Goal: Task Accomplishment & Management: Use online tool/utility

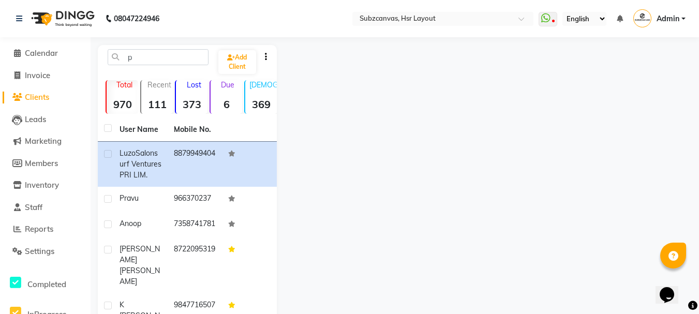
click at [41, 98] on span "Clients" at bounding box center [37, 97] width 24 height 10
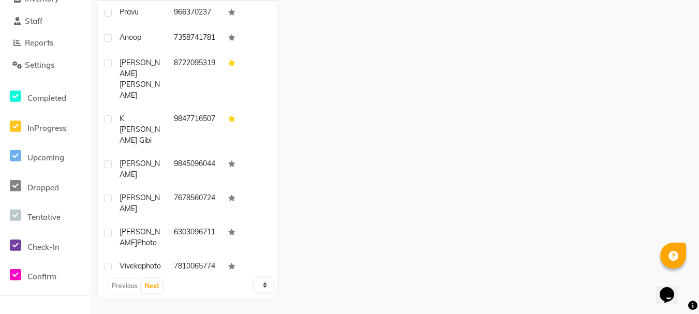
drag, startPoint x: 59, startPoint y: 7, endPoint x: 418, endPoint y: 111, distance: 373.2
click at [418, 111] on app-home "08047224946 Select Location × Subzcanvas, Hsr Layout WhatsApp Status ✕ Status: …" at bounding box center [349, 64] width 699 height 500
click at [441, 115] on div at bounding box center [485, 79] width 417 height 440
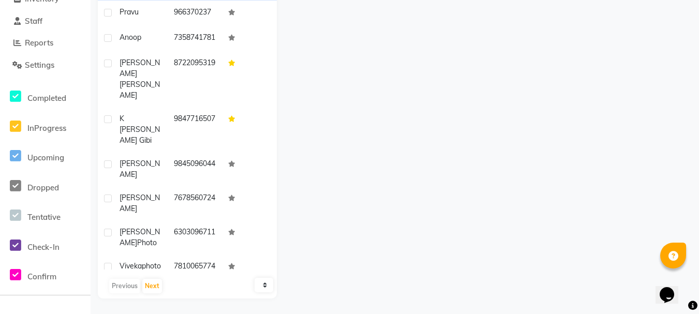
click at [441, 115] on div at bounding box center [485, 79] width 417 height 440
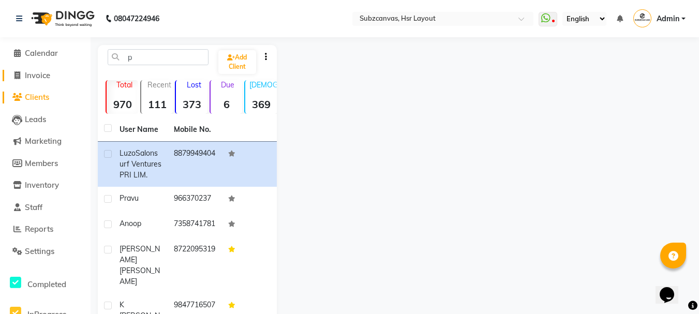
click at [29, 70] on span "Invoice" at bounding box center [37, 75] width 25 height 10
select select "4894"
select select "service"
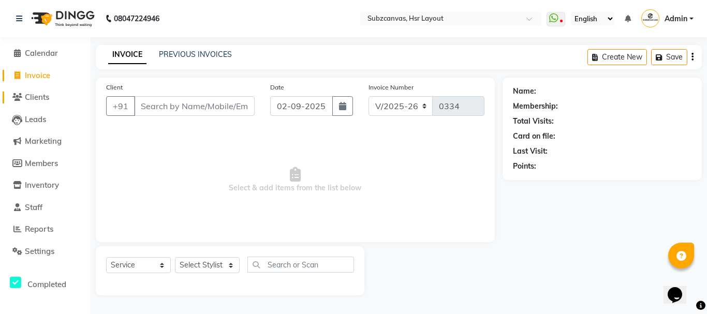
click at [43, 100] on span "Clients" at bounding box center [37, 97] width 24 height 10
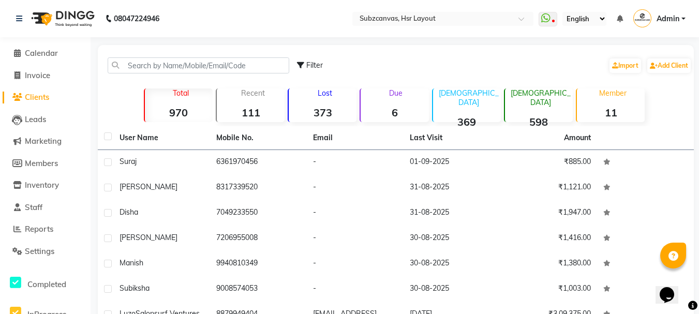
scroll to position [143, 0]
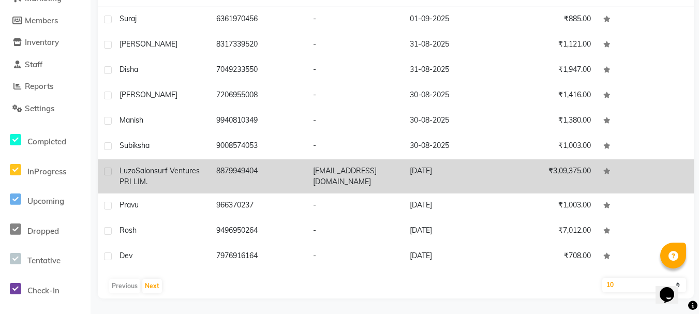
click at [379, 161] on td "[EMAIL_ADDRESS][DOMAIN_NAME]" at bounding box center [355, 176] width 97 height 34
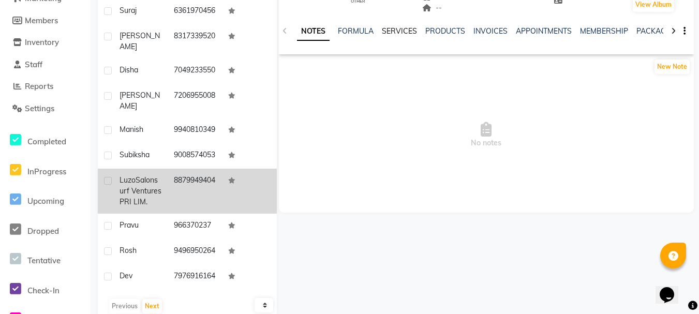
click at [386, 26] on link "SERVICES" at bounding box center [399, 30] width 35 height 9
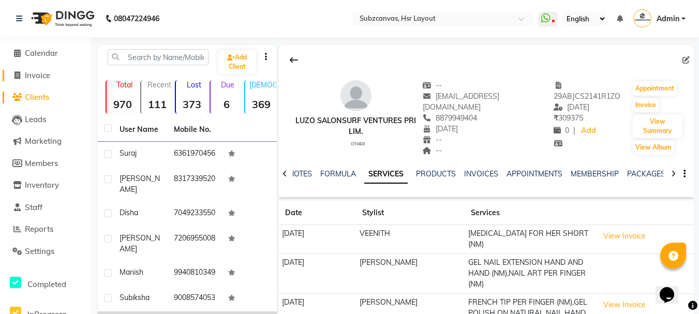
click at [19, 71] on icon at bounding box center [17, 75] width 6 height 8
select select "service"
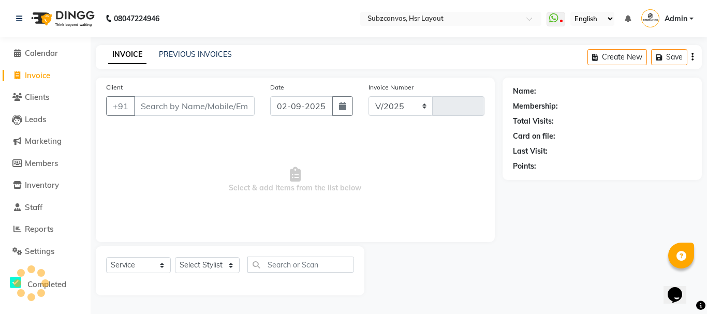
select select "4894"
type input "0334"
click at [227, 112] on input "Client" at bounding box center [194, 106] width 121 height 20
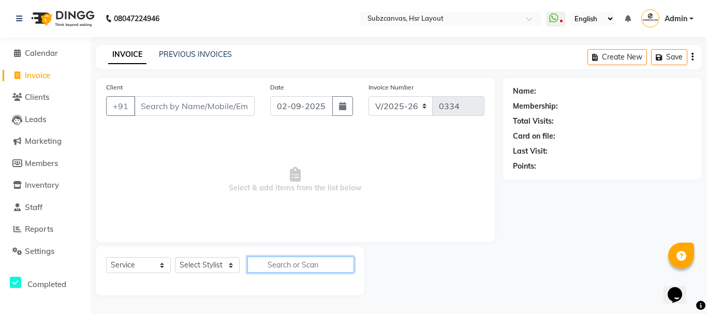
click at [301, 267] on input "text" at bounding box center [300, 265] width 107 height 16
click at [42, 70] on link "Invoice" at bounding box center [45, 76] width 85 height 12
select select "service"
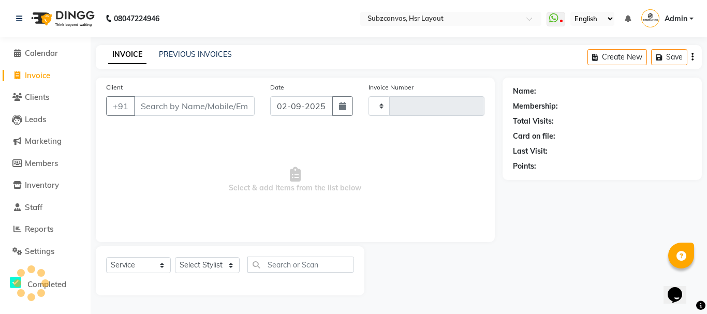
type input "0334"
select select "4894"
click at [42, 70] on link "Invoice" at bounding box center [45, 76] width 85 height 12
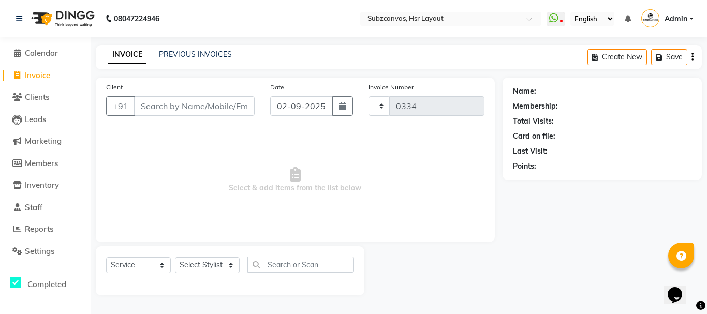
select select "service"
type input "0334"
select select "4894"
click at [16, 12] on link at bounding box center [21, 18] width 10 height 29
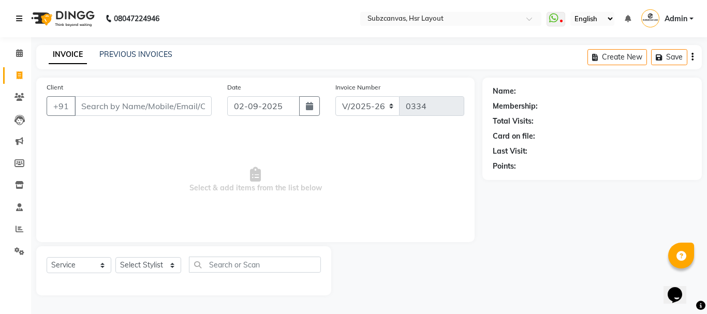
click at [18, 15] on icon at bounding box center [19, 18] width 6 height 7
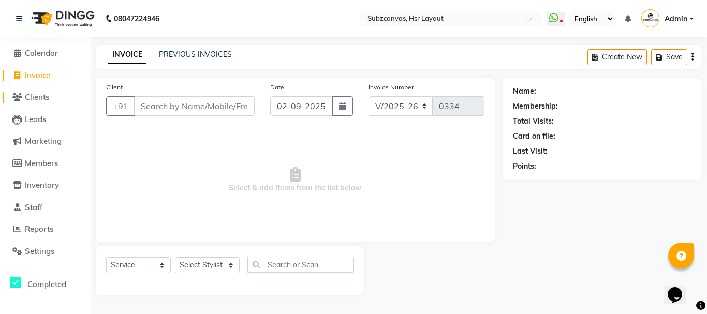
click at [49, 98] on span "Clients" at bounding box center [37, 97] width 24 height 10
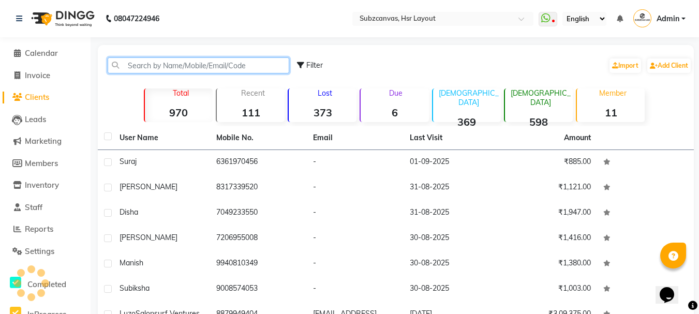
click at [174, 64] on input "text" at bounding box center [199, 65] width 182 height 16
click at [174, 64] on input "luzo" at bounding box center [199, 65] width 182 height 16
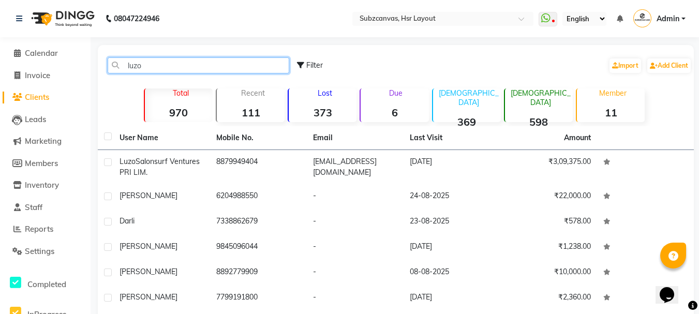
scroll to position [143, 0]
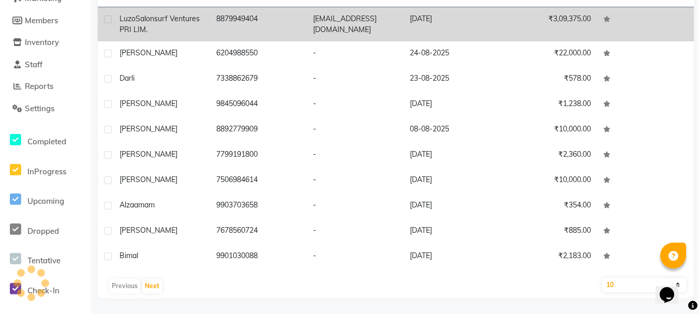
click at [588, 25] on td "₹3,09,375.00" at bounding box center [548, 24] width 97 height 34
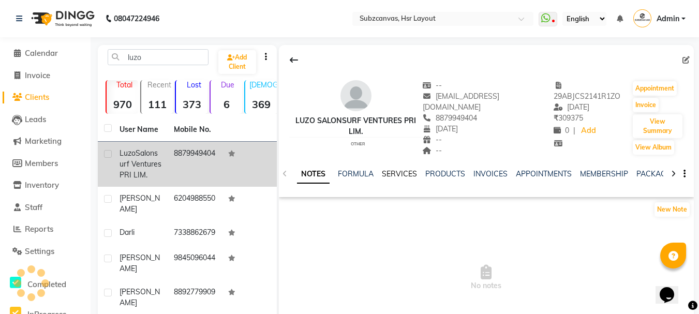
click at [400, 169] on link "SERVICES" at bounding box center [399, 173] width 35 height 9
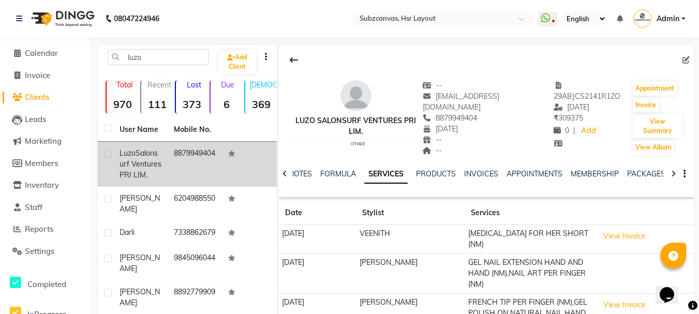
click at [29, 97] on span "Clients" at bounding box center [37, 97] width 24 height 10
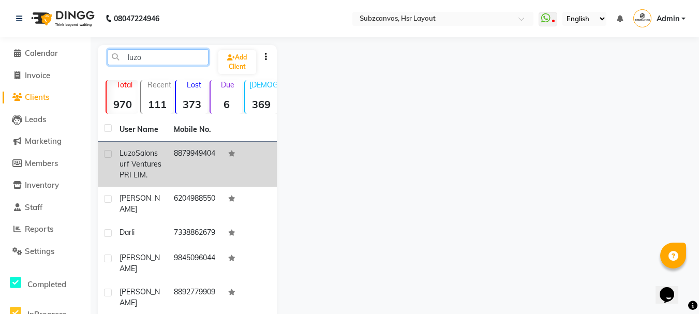
click at [172, 55] on input "luzo" at bounding box center [158, 57] width 101 height 16
type input "l"
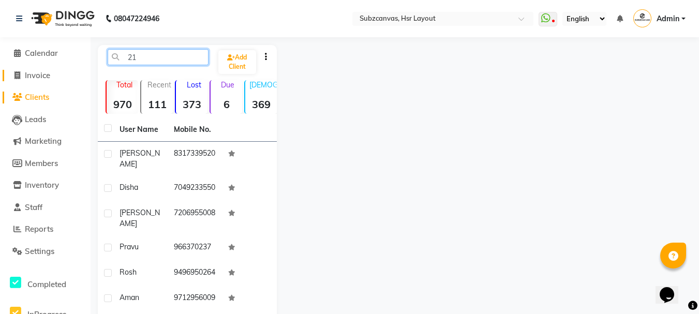
type input "21"
click at [46, 77] on span "Invoice" at bounding box center [37, 75] width 25 height 10
select select "service"
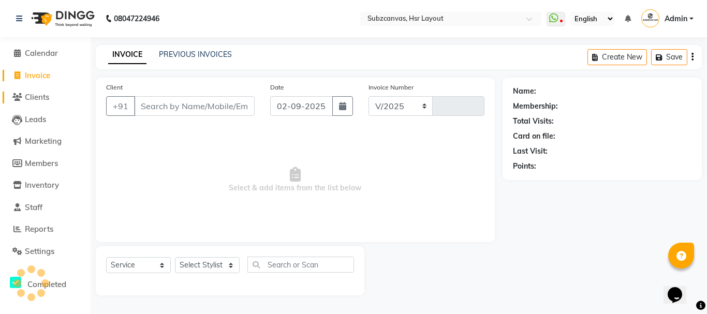
select select "4894"
type input "0334"
click at [34, 95] on span "Clients" at bounding box center [37, 97] width 24 height 10
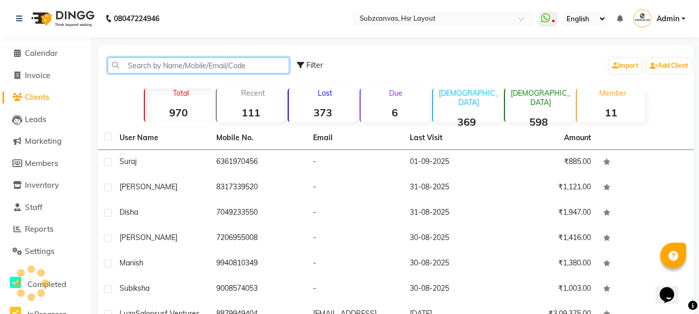
click at [165, 70] on input "text" at bounding box center [199, 65] width 182 height 16
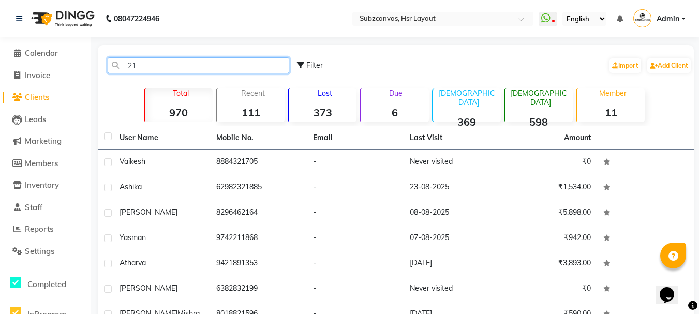
click at [141, 67] on input "21" at bounding box center [199, 65] width 182 height 16
type input "2"
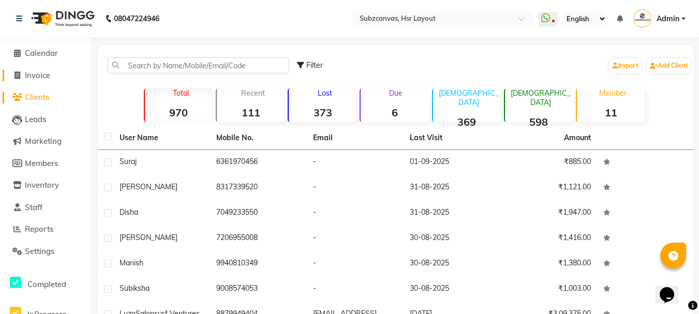
click at [42, 76] on span "Invoice" at bounding box center [37, 75] width 25 height 10
select select "service"
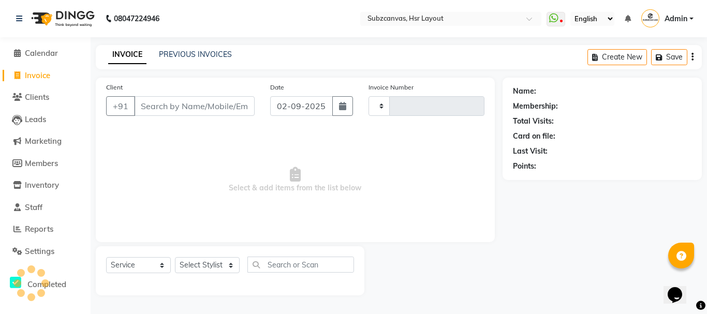
type input "0334"
select select "4894"
click at [160, 106] on input "Client" at bounding box center [194, 106] width 121 height 20
click at [347, 110] on button "button" at bounding box center [342, 106] width 21 height 20
select select "9"
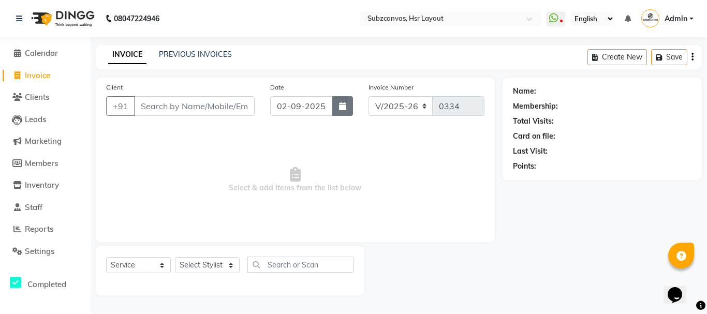
select select "2025"
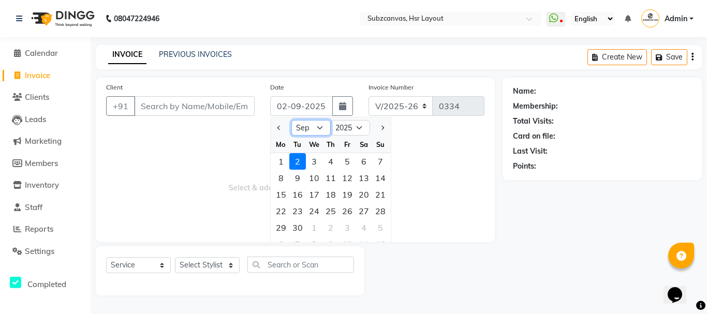
click at [318, 127] on select "Jan Feb Mar Apr May Jun [DATE] Aug Sep Oct Nov Dec" at bounding box center [310, 128] width 39 height 16
select select "8"
click at [291, 120] on select "Jan Feb Mar Apr May Jun [DATE] Aug Sep Oct Nov Dec" at bounding box center [310, 128] width 39 height 16
click at [332, 210] on div "21" at bounding box center [330, 211] width 17 height 17
type input "21-08-2025"
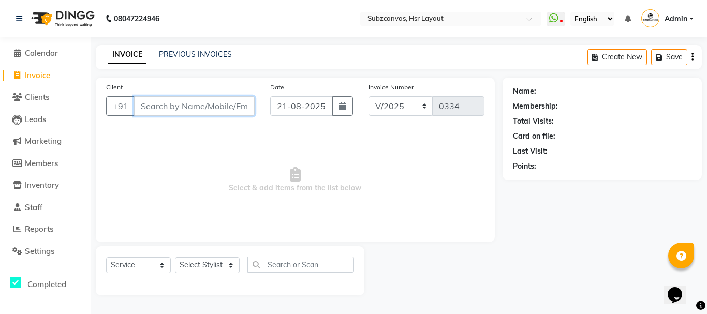
click at [177, 107] on input "Client" at bounding box center [194, 106] width 121 height 20
click at [166, 110] on input "Client" at bounding box center [194, 106] width 121 height 20
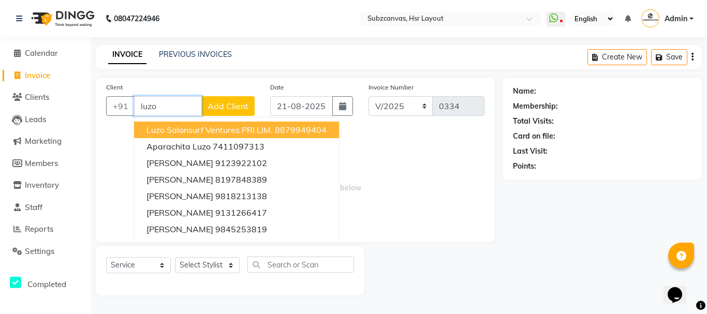
click at [191, 127] on span "Luzo Salonsurf Ventures PRI LIM." at bounding box center [209, 130] width 126 height 10
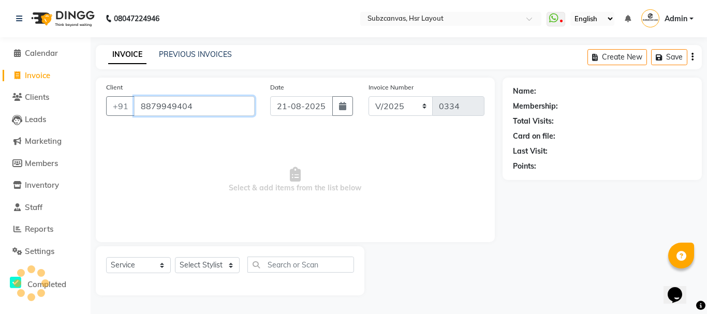
type input "8879949404"
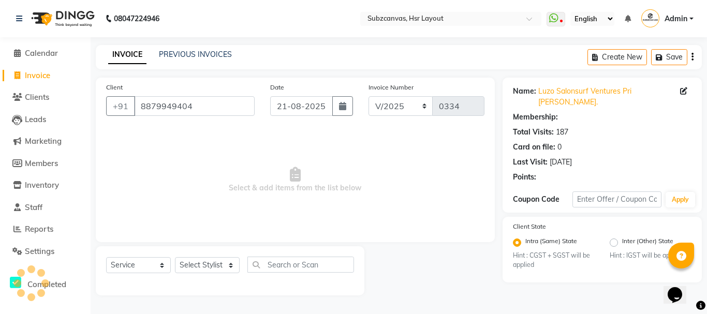
radio input "false"
radio input "true"
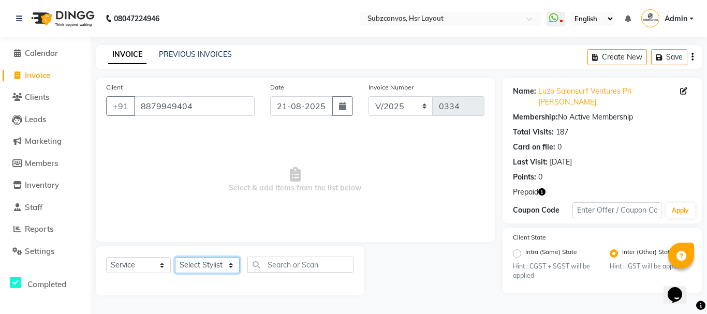
click at [231, 264] on select "Select Stylist [PERSON_NAME] [PERSON_NAME] [PERSON_NAME] [PERSON_NAME] [PERSON_…" at bounding box center [207, 265] width 65 height 16
select select "81213"
click at [175, 257] on select "Select Stylist [PERSON_NAME] [PERSON_NAME] [PERSON_NAME] [PERSON_NAME] [PERSON_…" at bounding box center [207, 265] width 65 height 16
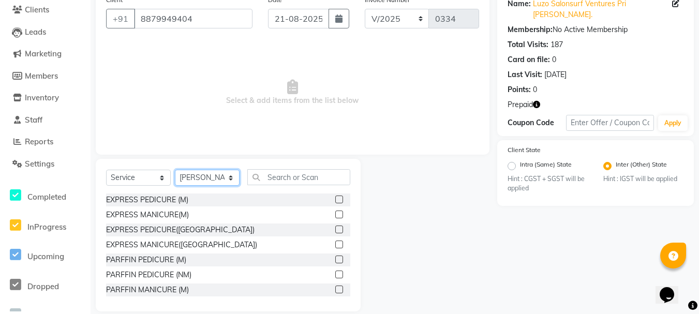
scroll to position [100, 0]
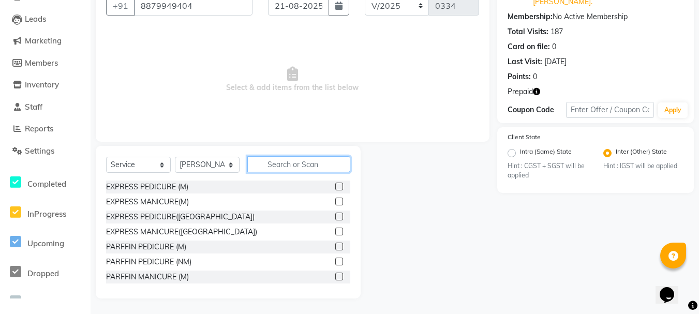
click at [304, 166] on input "text" at bounding box center [298, 164] width 103 height 16
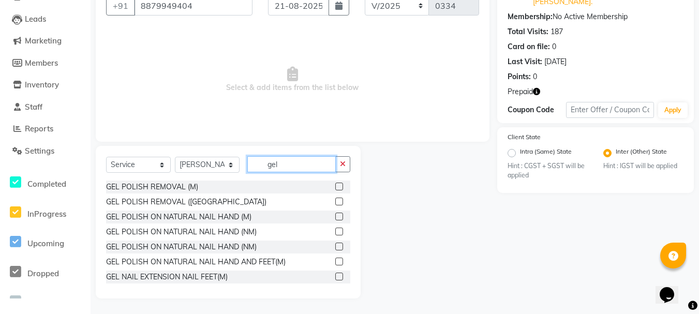
scroll to position [77, 0]
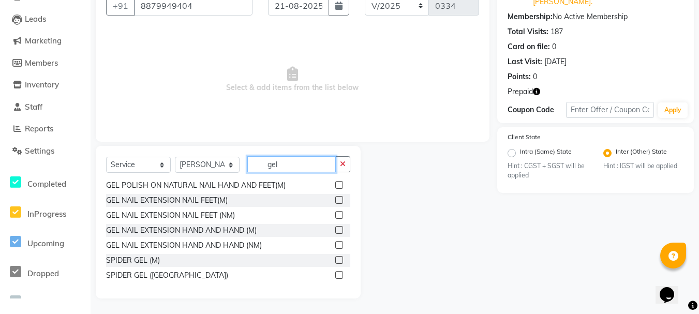
type input "gel"
click at [335, 244] on label at bounding box center [339, 245] width 8 height 8
click at [335, 244] on input "checkbox" at bounding box center [338, 245] width 7 height 7
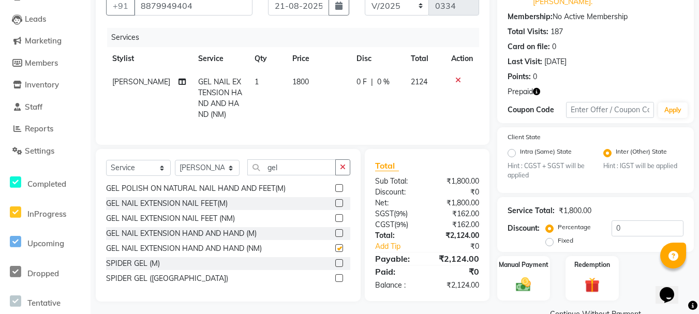
checkbox input "false"
click at [284, 175] on input "gel" at bounding box center [291, 167] width 88 height 16
type input "g"
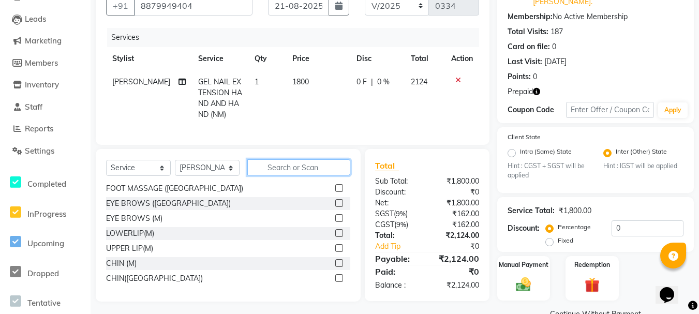
scroll to position [647, 0]
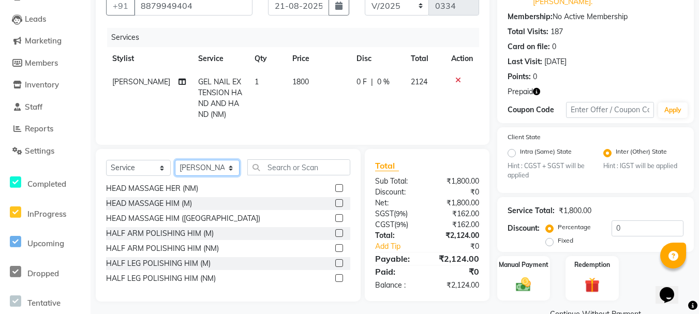
click at [227, 176] on select "Select Stylist [PERSON_NAME] [PERSON_NAME] [PERSON_NAME] [PERSON_NAME] [PERSON_…" at bounding box center [207, 168] width 65 height 16
select select "84913"
click at [175, 168] on select "Select Stylist [PERSON_NAME] [PERSON_NAME] [PERSON_NAME] [PERSON_NAME] [PERSON_…" at bounding box center [207, 168] width 65 height 16
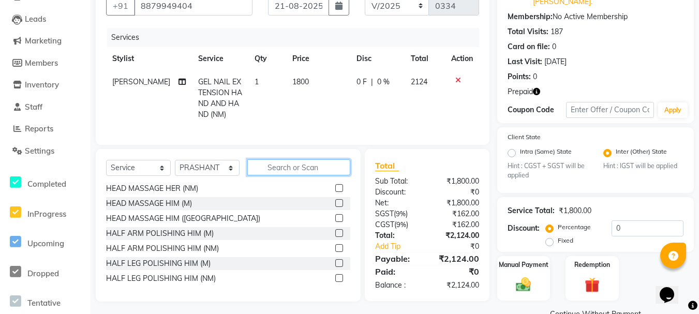
click at [281, 174] on input "text" at bounding box center [298, 167] width 103 height 16
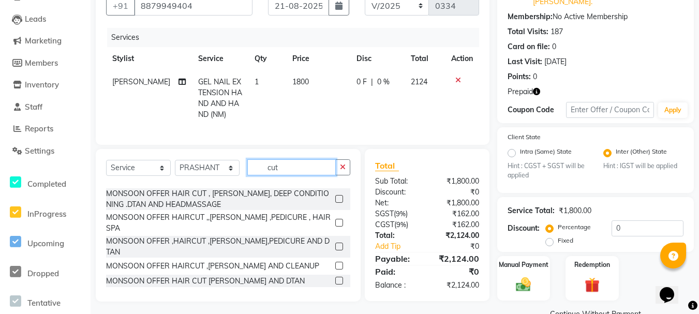
scroll to position [265, 0]
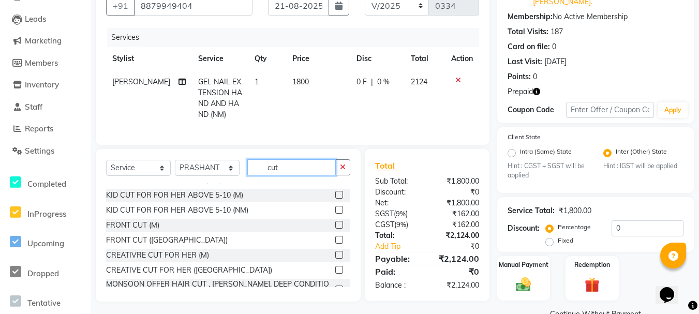
click at [293, 171] on input "cut" at bounding box center [291, 167] width 88 height 16
type input "c"
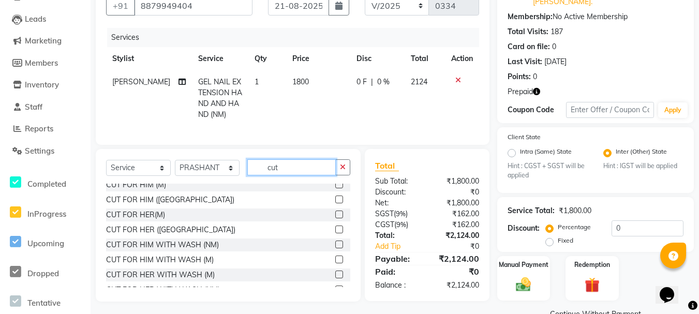
scroll to position [91, 0]
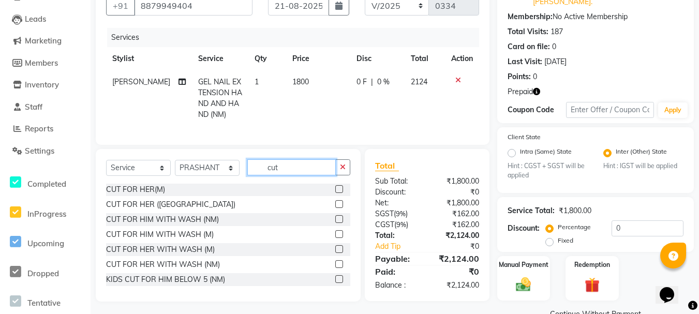
type input "cut"
click at [335, 223] on label at bounding box center [339, 219] width 8 height 8
click at [335, 223] on input "checkbox" at bounding box center [338, 219] width 7 height 7
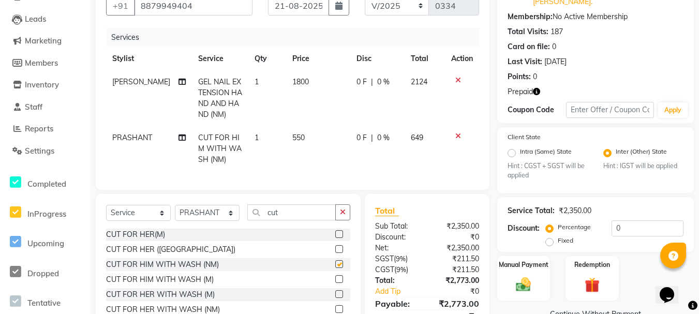
checkbox input "false"
click at [308, 132] on td "550" at bounding box center [318, 148] width 64 height 45
select select "84913"
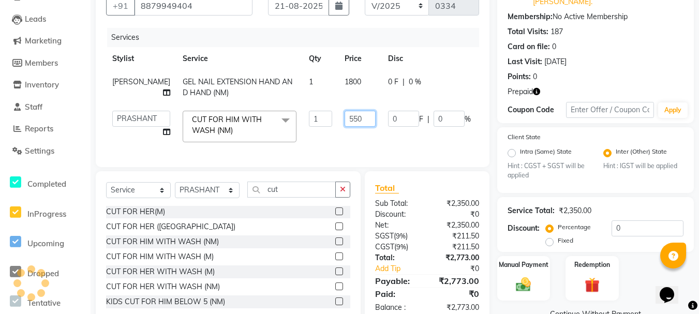
click at [356, 117] on input "550" at bounding box center [359, 119] width 31 height 16
type input "5"
type input "600"
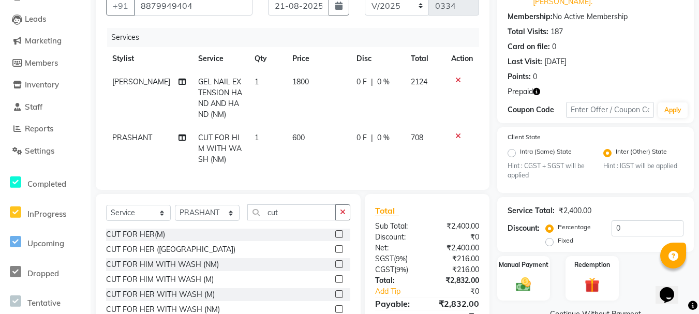
click at [357, 137] on tr "PRASHANT CUT FOR HIM WITH WASH (NM) 1 600 0 F | 0 % 708" at bounding box center [292, 148] width 373 height 45
click at [283, 217] on input "cut" at bounding box center [291, 212] width 88 height 16
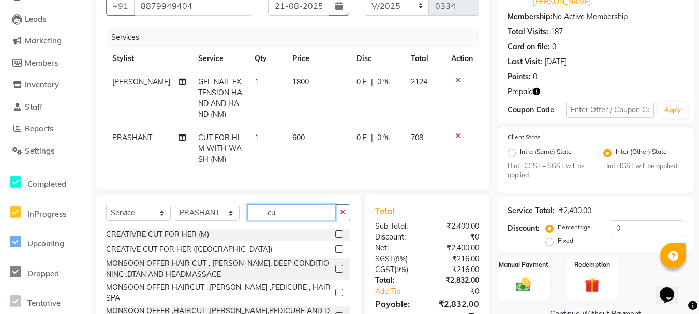
type input "c"
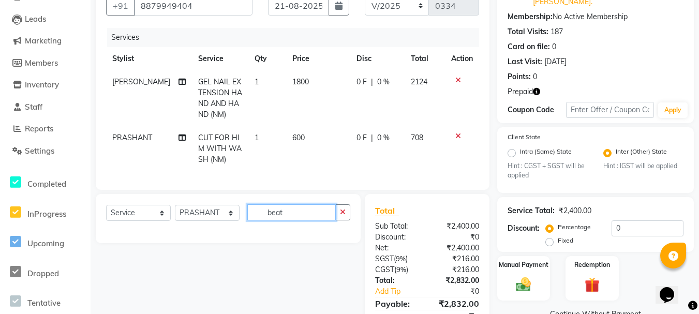
scroll to position [0, 0]
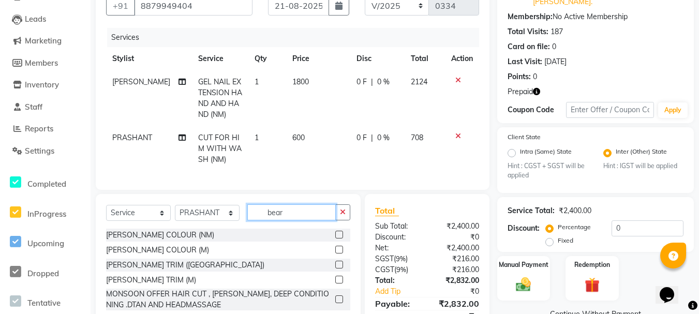
type input "bear"
click at [335, 268] on label at bounding box center [339, 265] width 8 height 8
click at [335, 268] on input "checkbox" at bounding box center [338, 265] width 7 height 7
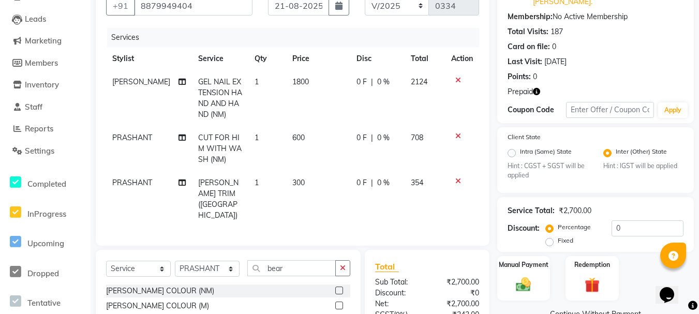
checkbox input "false"
click at [304, 175] on td "300" at bounding box center [318, 199] width 64 height 56
select select "84913"
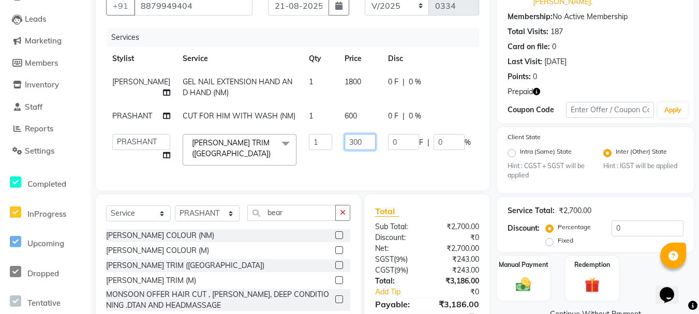
click at [350, 150] on input "300" at bounding box center [359, 142] width 31 height 16
type input "3"
type input "350"
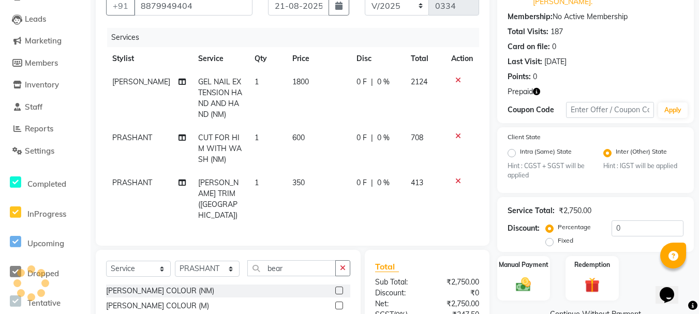
click at [349, 167] on tbody "[PERSON_NAME] GEL NAIL EXTENSION HAND AND HAND (NM) 1 1800 0 F | 0 % 2124 PRASH…" at bounding box center [292, 148] width 373 height 157
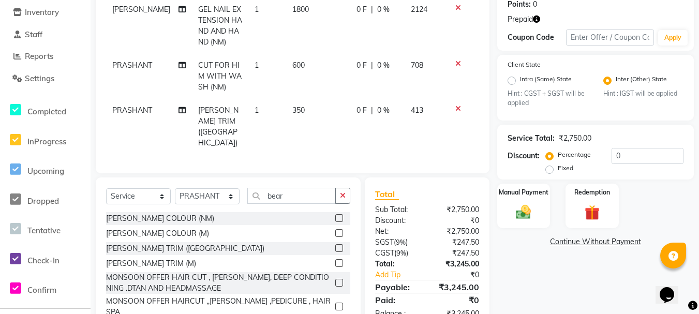
scroll to position [190, 0]
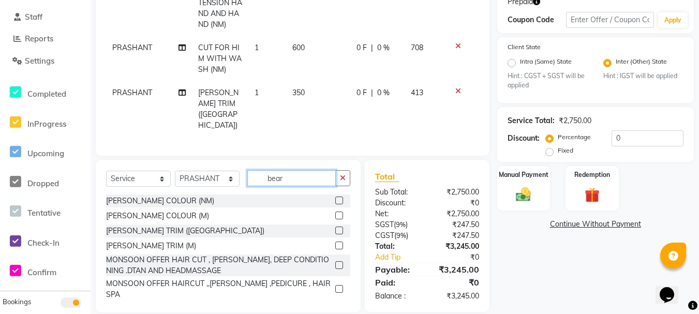
click at [290, 170] on input "bear" at bounding box center [291, 178] width 88 height 16
type input "b"
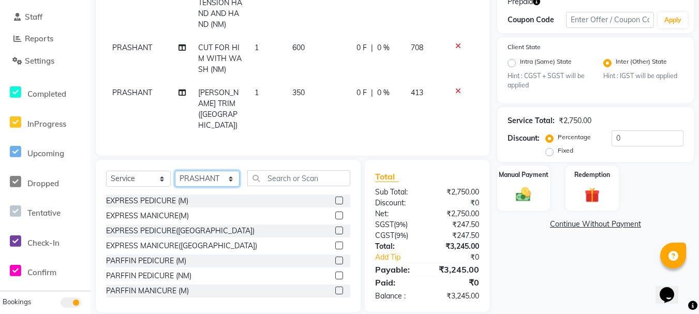
click at [228, 171] on select "Select Stylist [PERSON_NAME] [PERSON_NAME] [PERSON_NAME] [PERSON_NAME] [PERSON_…" at bounding box center [207, 179] width 65 height 16
select select "85618"
click at [175, 171] on select "Select Stylist [PERSON_NAME] [PERSON_NAME] [PERSON_NAME] [PERSON_NAME] [PERSON_…" at bounding box center [207, 179] width 65 height 16
click at [287, 170] on input "text" at bounding box center [298, 178] width 103 height 16
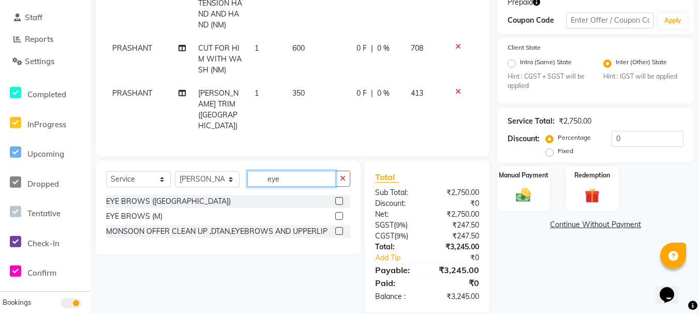
type input "eye"
click at [339, 197] on label at bounding box center [339, 201] width 8 height 8
click at [339, 198] on input "checkbox" at bounding box center [338, 201] width 7 height 7
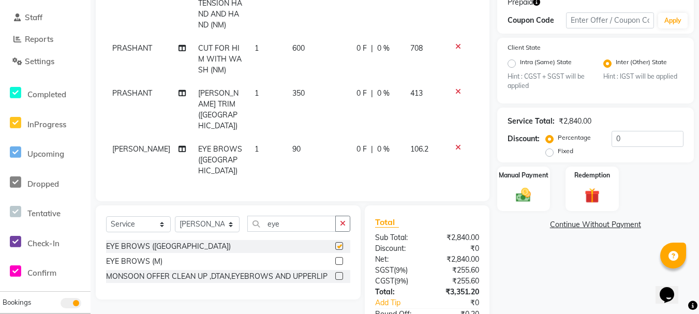
checkbox input "false"
click at [302, 216] on input "eye" at bounding box center [291, 224] width 88 height 16
type input "e"
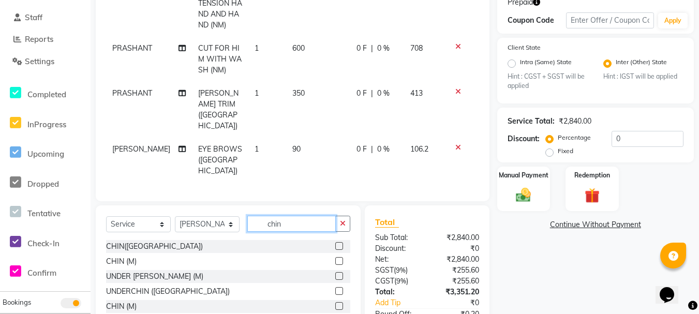
type input "chin"
click at [335, 242] on label at bounding box center [339, 246] width 8 height 8
click at [335, 243] on input "checkbox" at bounding box center [338, 246] width 7 height 7
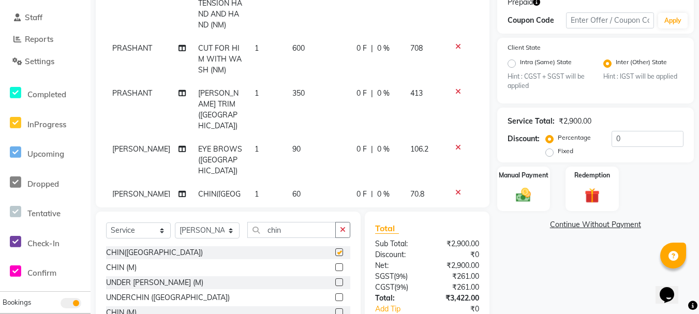
checkbox input "false"
click at [304, 222] on input "chin" at bounding box center [291, 230] width 88 height 16
type input "c"
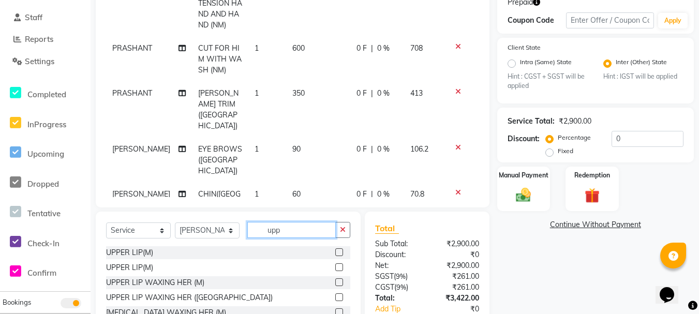
type input "upp"
click at [335, 246] on div at bounding box center [342, 252] width 15 height 13
click at [335, 248] on label at bounding box center [339, 252] width 8 height 8
click at [335, 249] on input "checkbox" at bounding box center [338, 252] width 7 height 7
checkbox input "false"
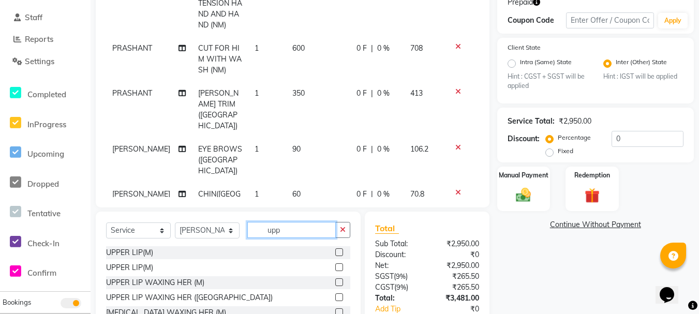
click at [302, 231] on input "upp" at bounding box center [291, 230] width 88 height 16
type input "u"
type input "lo"
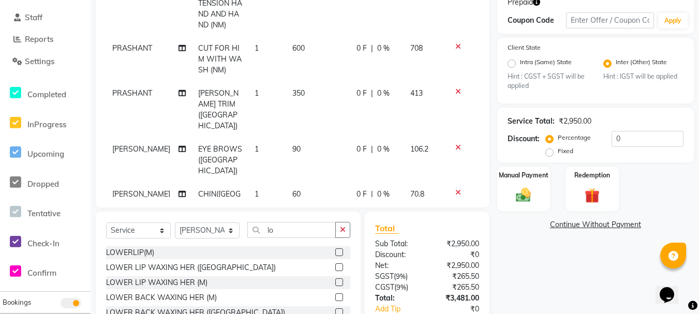
click at [335, 252] on label at bounding box center [339, 252] width 8 height 8
click at [335, 252] on input "checkbox" at bounding box center [338, 252] width 7 height 7
checkbox input "false"
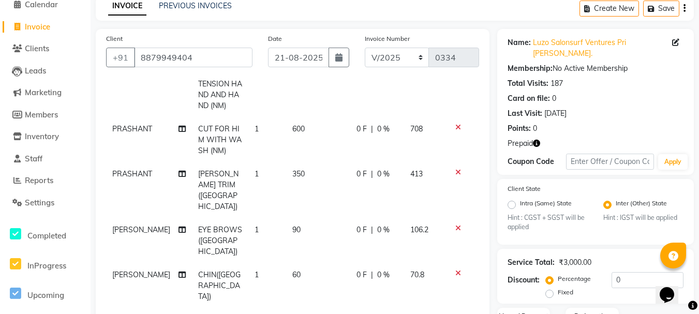
scroll to position [0, 0]
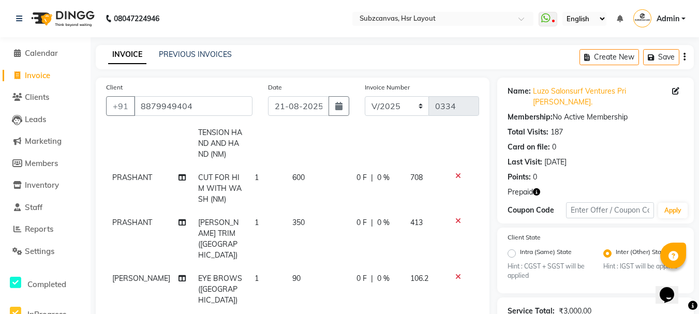
click at [209, 155] on span "GEL NAIL EXTENSION HAND AND HAND (NM)" at bounding box center [220, 138] width 44 height 42
select select "81213"
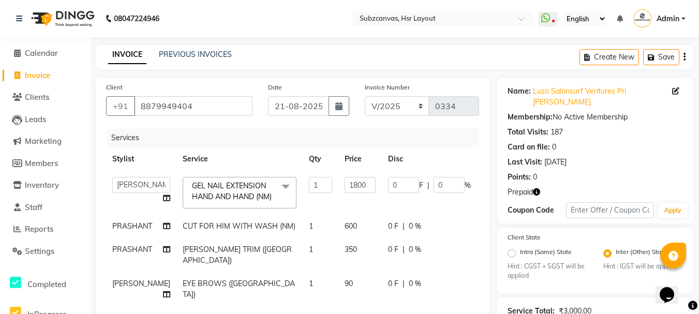
click at [14, 77] on icon at bounding box center [17, 75] width 6 height 8
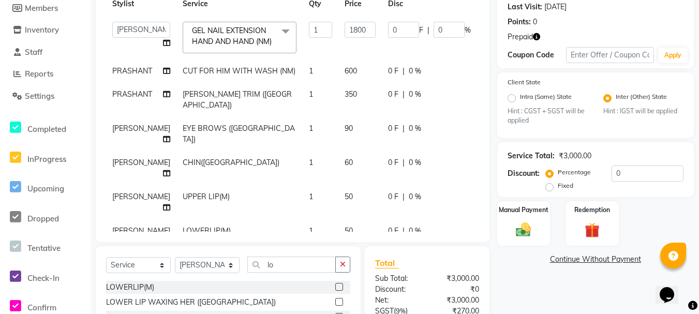
click at [243, 83] on td "CUT FOR HIM WITH WASH (NM)" at bounding box center [239, 70] width 126 height 23
select select "84913"
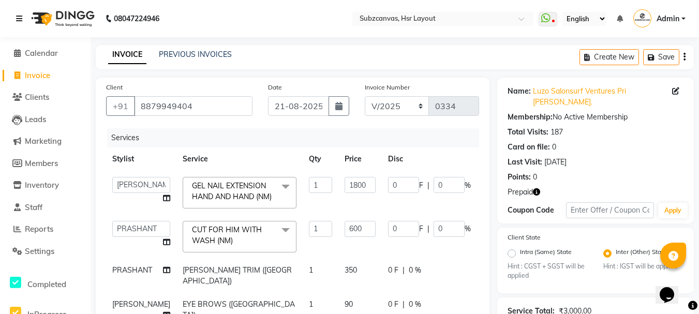
click at [20, 20] on icon at bounding box center [19, 18] width 6 height 7
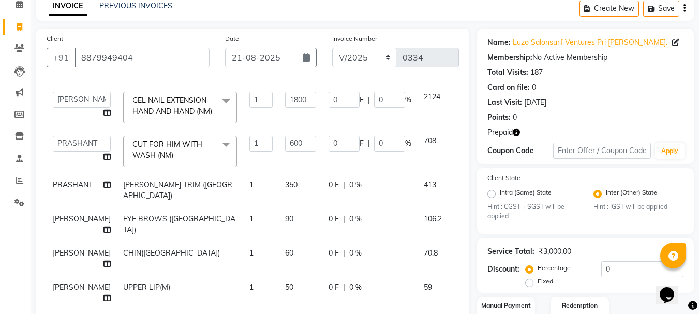
scroll to position [69, 0]
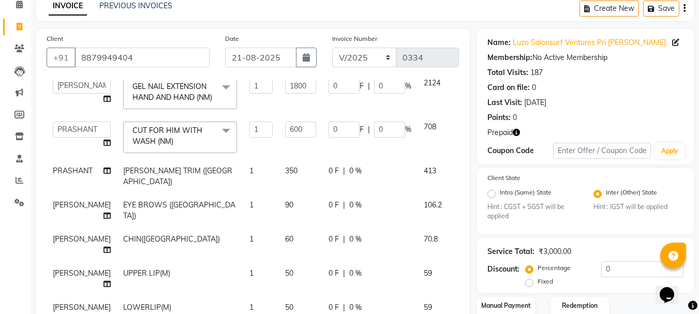
click at [458, 122] on icon at bounding box center [461, 125] width 6 height 7
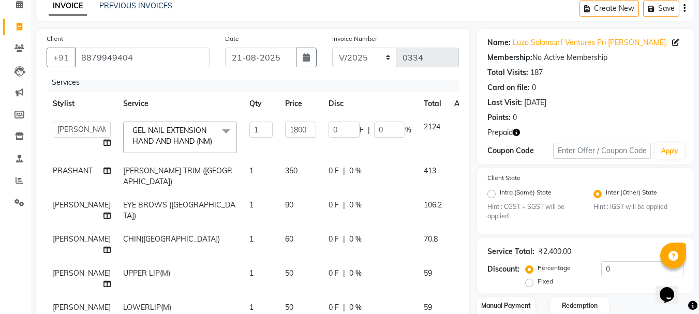
scroll to position [25, 0]
click at [458, 166] on icon at bounding box center [461, 169] width 6 height 7
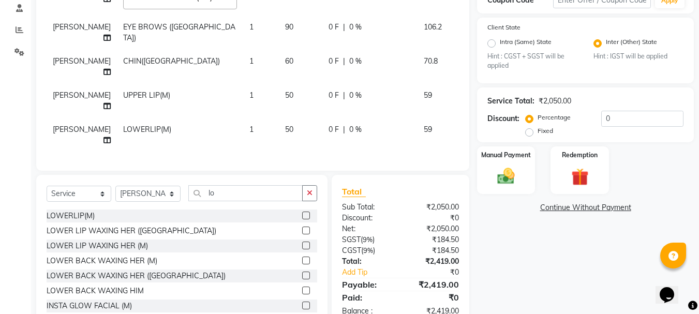
scroll to position [92, 0]
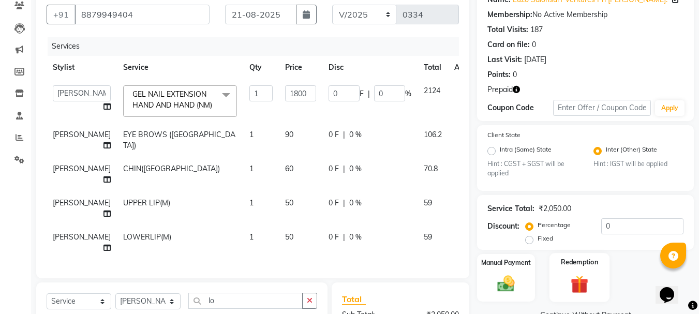
click at [593, 283] on img at bounding box center [579, 285] width 29 height 22
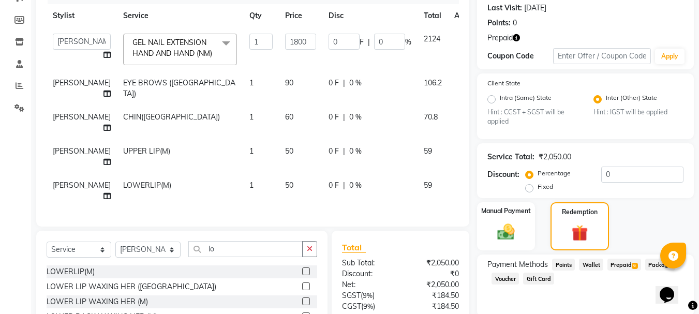
scroll to position [195, 0]
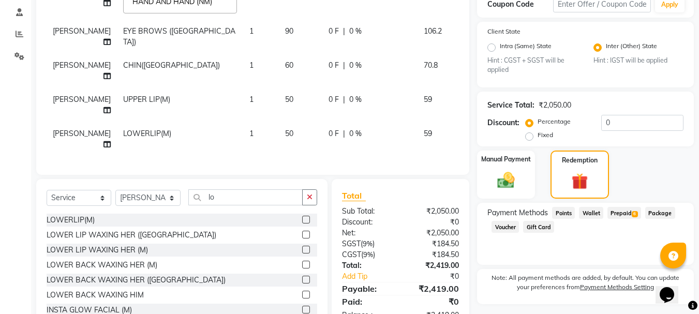
click at [613, 214] on span "Prepaid 6" at bounding box center [624, 213] width 34 height 12
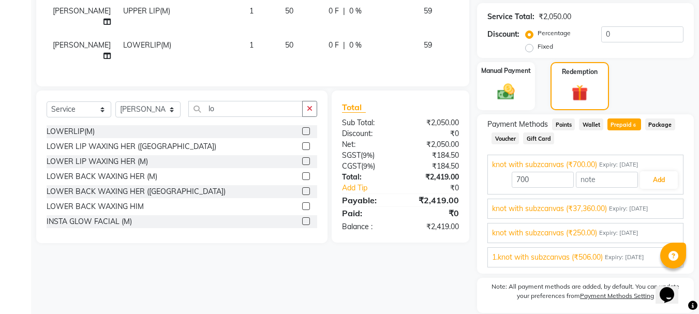
scroll to position [298, 0]
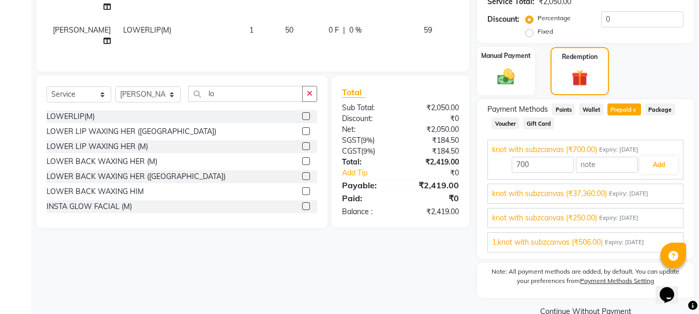
click at [640, 190] on span "Expiry: [DATE]" at bounding box center [628, 193] width 39 height 9
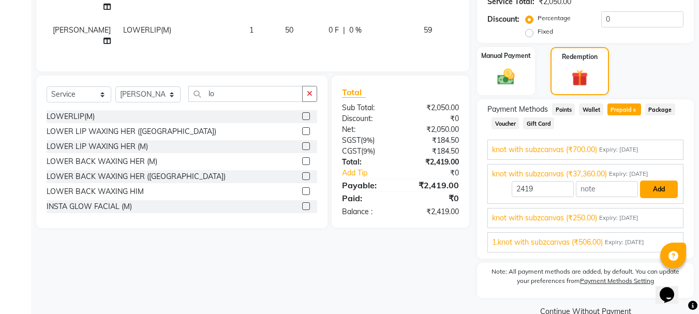
click at [664, 187] on button "Add" at bounding box center [659, 190] width 38 height 18
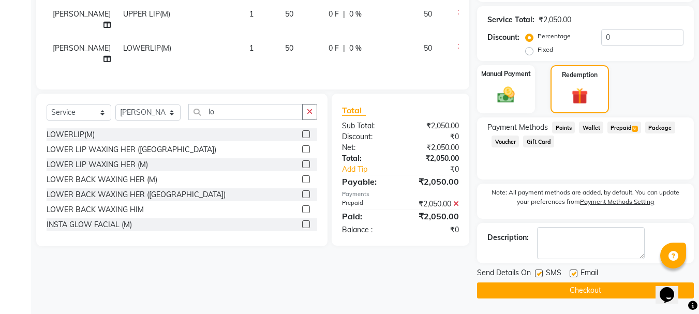
click at [545, 285] on button "Checkout" at bounding box center [585, 290] width 217 height 16
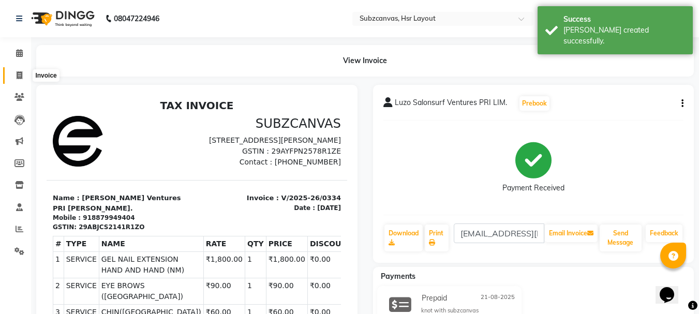
click at [22, 76] on icon at bounding box center [20, 75] width 6 height 8
select select "4894"
select select "service"
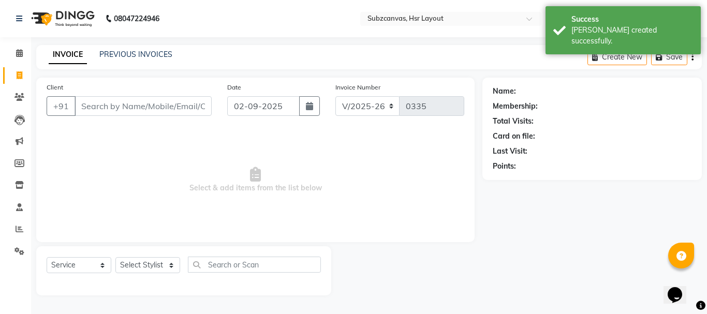
click at [104, 104] on input "Client" at bounding box center [142, 106] width 137 height 20
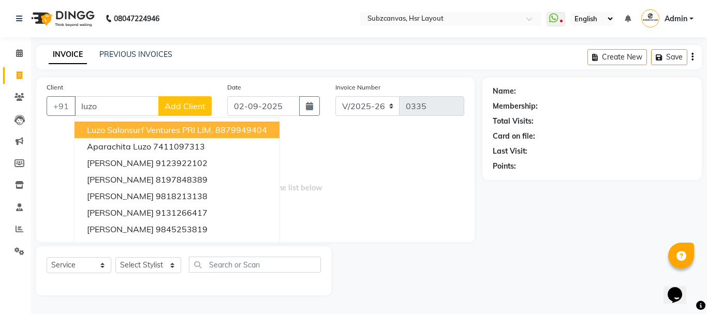
click at [105, 122] on button "Luzo Salonsurf Ventures PRI LIM. 8879949404" at bounding box center [176, 130] width 205 height 17
type input "8879949404"
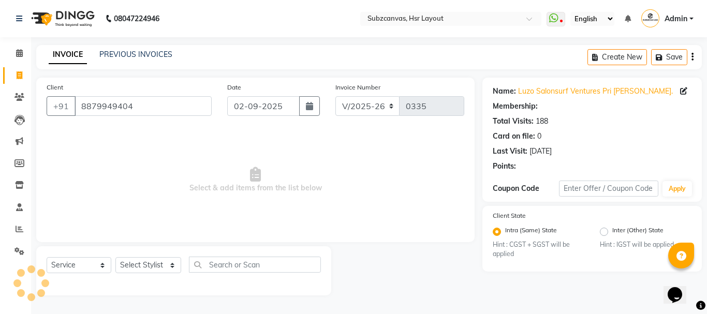
radio input "false"
radio input "true"
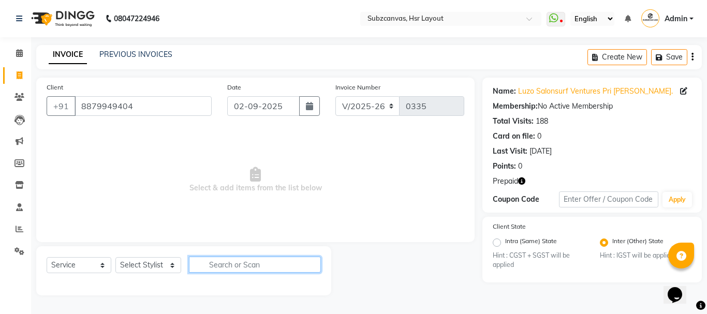
click at [256, 264] on input "text" at bounding box center [255, 265] width 132 height 16
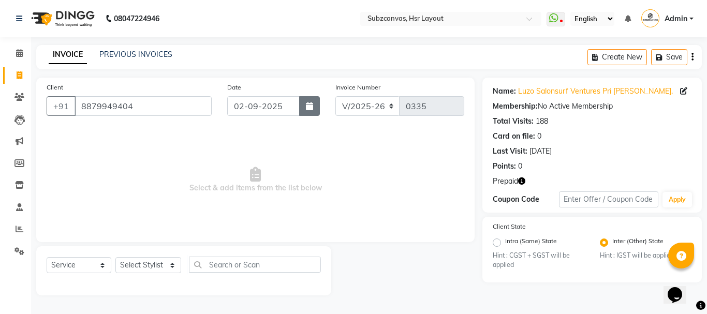
click at [307, 109] on icon "button" at bounding box center [309, 106] width 7 height 8
select select "9"
select select "2025"
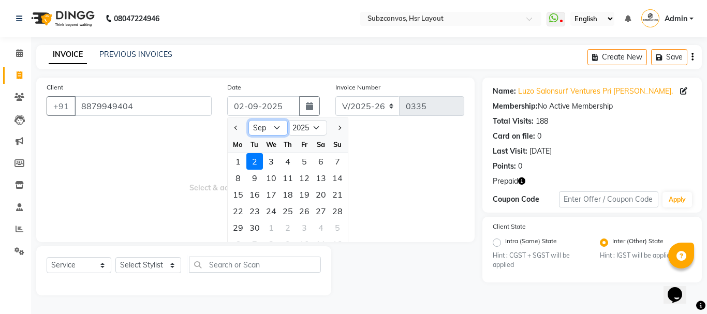
click at [260, 130] on select "Jan Feb Mar Apr May Jun [DATE] Aug Sep Oct Nov Dec" at bounding box center [267, 128] width 39 height 16
select select "8"
click at [248, 120] on select "Jan Feb Mar Apr May Jun [DATE] Aug Sep Oct Nov Dec" at bounding box center [267, 128] width 39 height 16
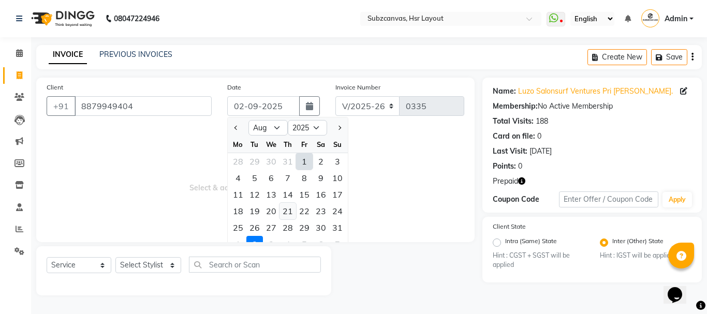
click at [289, 215] on div "21" at bounding box center [287, 211] width 17 height 17
type input "21-08-2025"
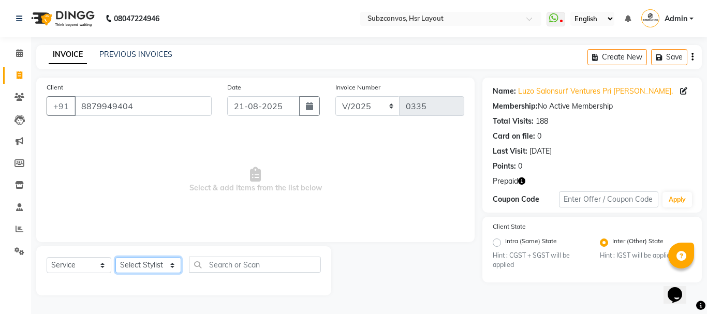
click at [171, 268] on select "Select Stylist [PERSON_NAME] [PERSON_NAME] [PERSON_NAME] [PERSON_NAME] [PERSON_…" at bounding box center [148, 265] width 66 height 16
select select "84913"
click at [115, 257] on select "Select Stylist [PERSON_NAME] [PERSON_NAME] [PERSON_NAME] [PERSON_NAME] [PERSON_…" at bounding box center [148, 265] width 66 height 16
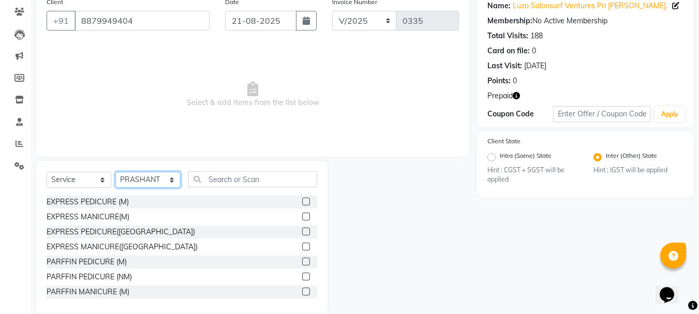
scroll to position [100, 0]
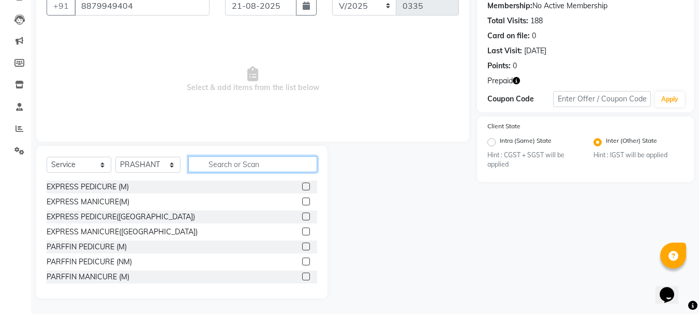
click at [259, 164] on input "text" at bounding box center [252, 164] width 129 height 16
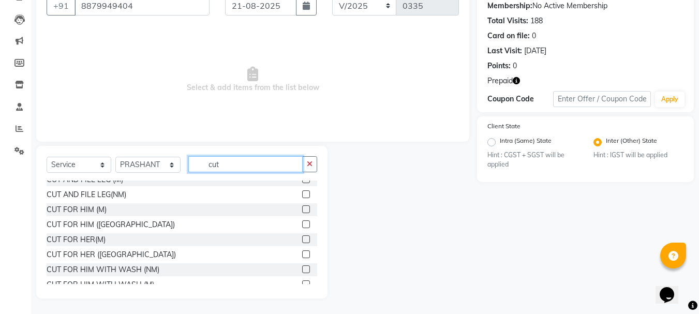
scroll to position [52, 0]
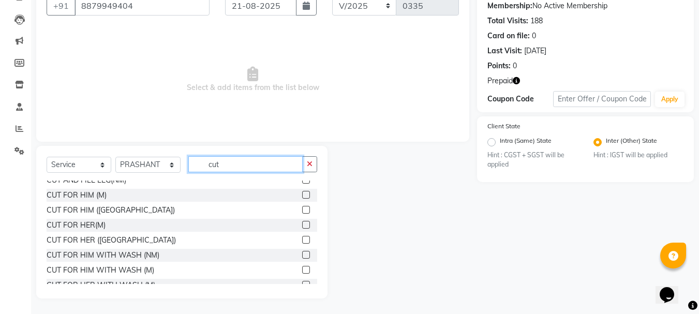
type input "cut"
click at [302, 256] on label at bounding box center [306, 255] width 8 height 8
click at [302, 256] on input "checkbox" at bounding box center [305, 255] width 7 height 7
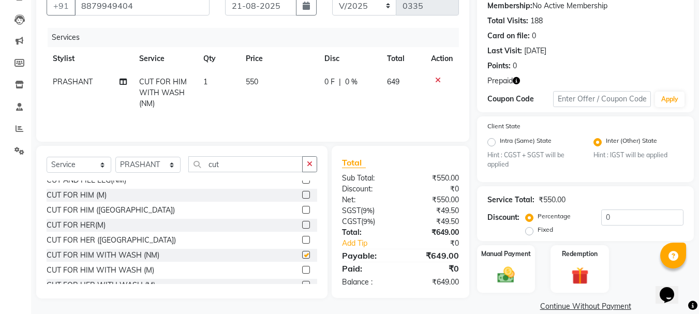
checkbox input "false"
click at [220, 165] on input "cut" at bounding box center [245, 164] width 114 height 16
type input "c"
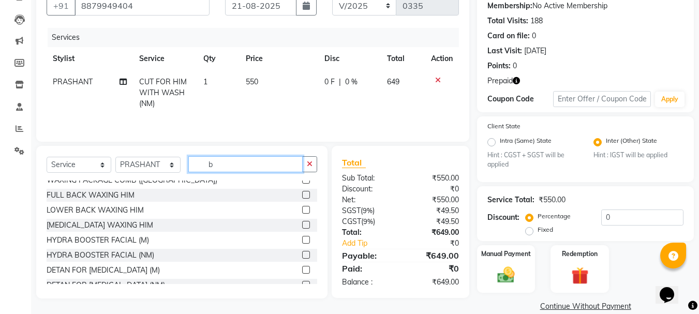
scroll to position [0, 0]
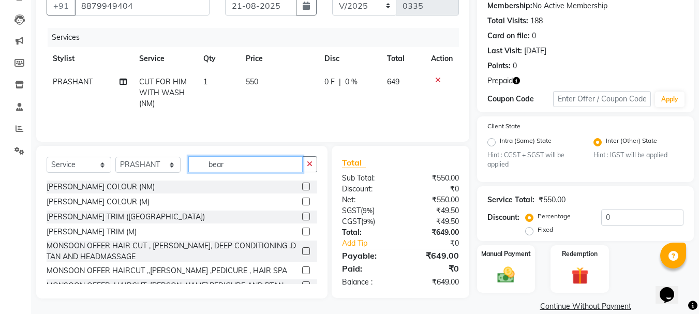
type input "bear"
click at [302, 213] on label at bounding box center [306, 217] width 8 height 8
click at [302, 214] on input "checkbox" at bounding box center [305, 217] width 7 height 7
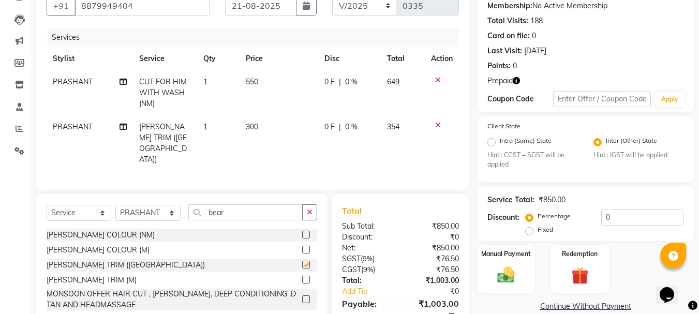
checkbox input "false"
click at [269, 128] on td "300" at bounding box center [278, 143] width 79 height 56
select select "84913"
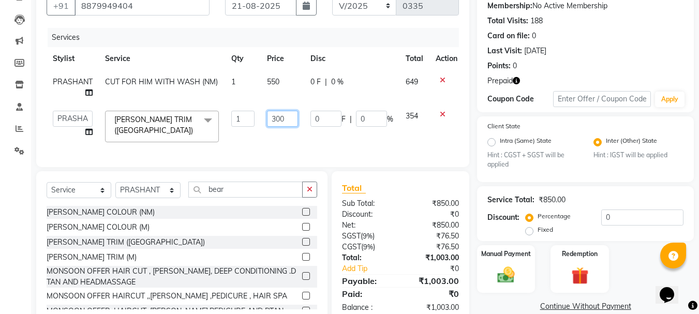
click at [285, 118] on input "300" at bounding box center [282, 119] width 31 height 16
type input "3"
type input "350"
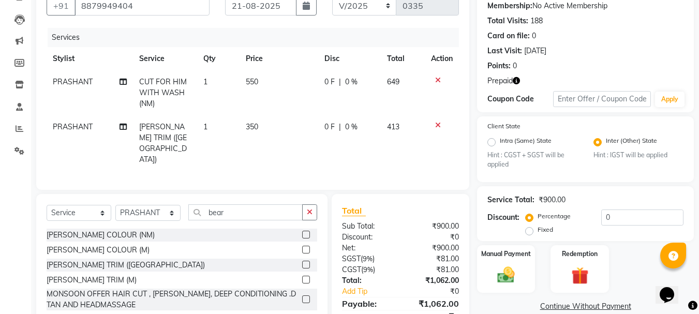
click at [291, 76] on td "550" at bounding box center [278, 92] width 79 height 45
select select "84913"
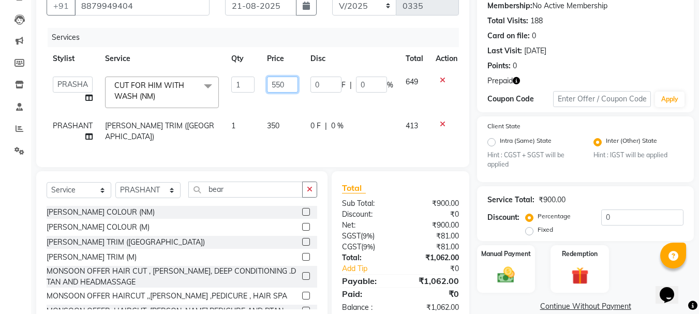
click at [286, 82] on input "550" at bounding box center [282, 85] width 31 height 16
type input "5"
type input "600"
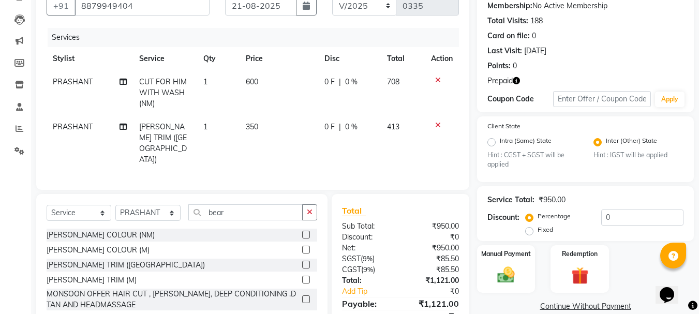
click at [310, 141] on tr "[PERSON_NAME] TRIM ([GEOGRAPHIC_DATA]) 1 350 0 F | 0 % 413" at bounding box center [253, 143] width 412 height 56
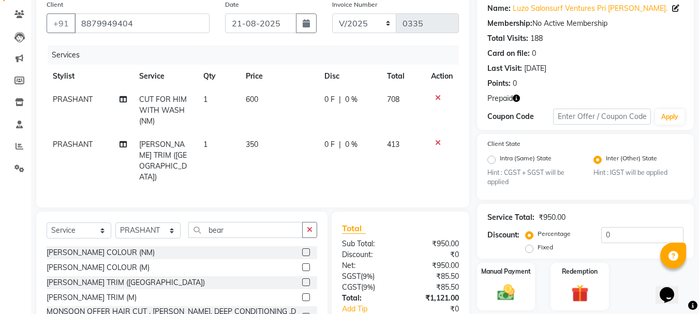
scroll to position [134, 0]
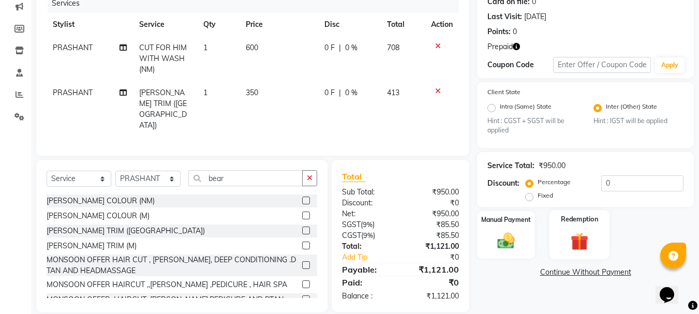
click at [573, 237] on img at bounding box center [579, 242] width 29 height 22
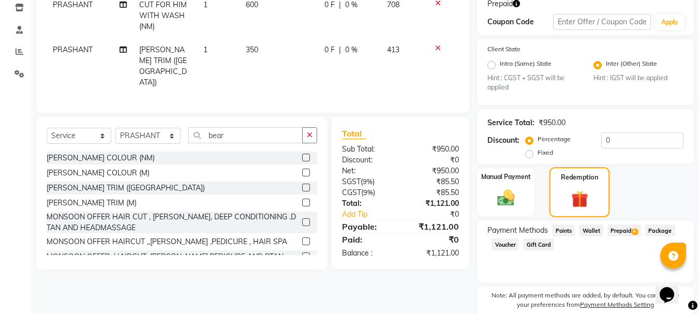
scroll to position [222, 0]
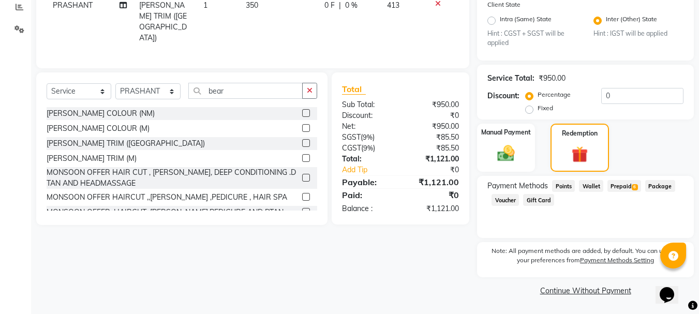
click at [625, 187] on span "Prepaid 6" at bounding box center [624, 186] width 34 height 12
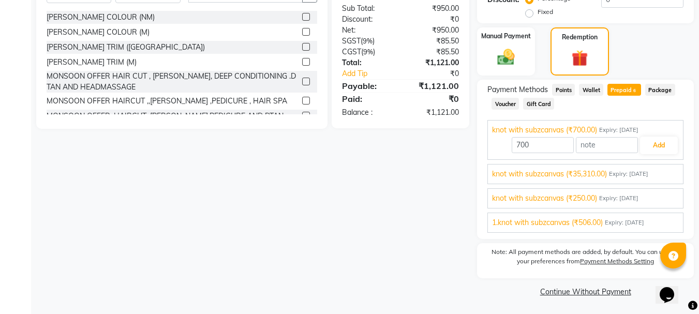
scroll to position [319, 0]
click at [583, 170] on span "knot with subzcanvas (₹35,310.00)" at bounding box center [549, 173] width 115 height 11
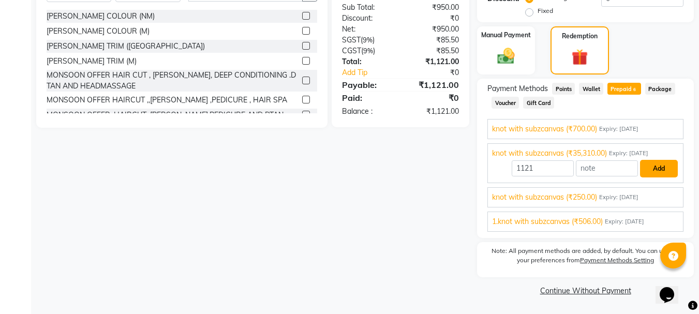
click at [654, 171] on button "Add" at bounding box center [659, 169] width 38 height 18
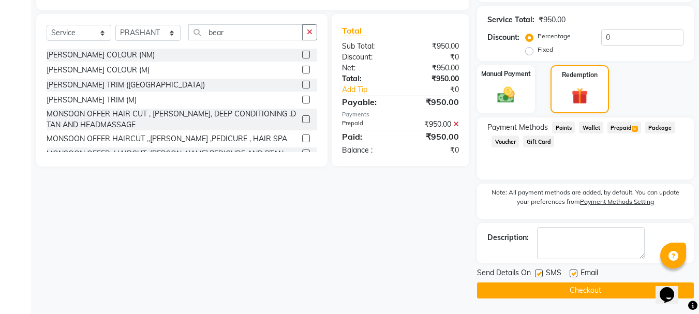
scroll to position [280, 0]
click at [602, 288] on button "Checkout" at bounding box center [585, 290] width 217 height 16
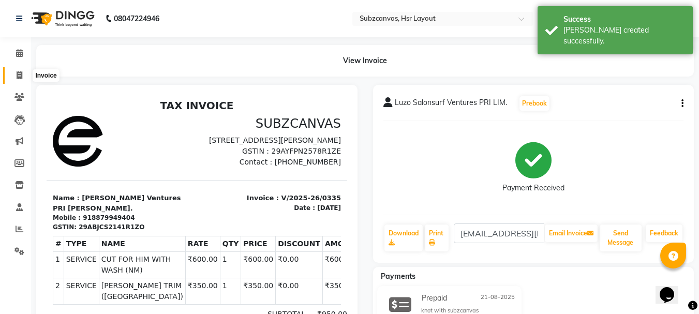
click at [19, 77] on icon at bounding box center [20, 75] width 6 height 8
select select "service"
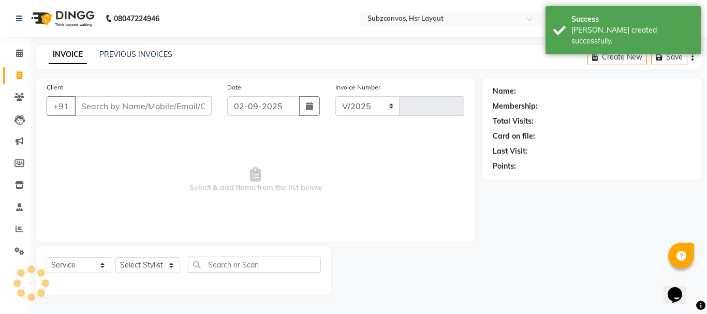
select select "4894"
type input "0336"
click at [168, 105] on input "Client" at bounding box center [142, 106] width 137 height 20
click at [121, 106] on input "Client" at bounding box center [142, 106] width 137 height 20
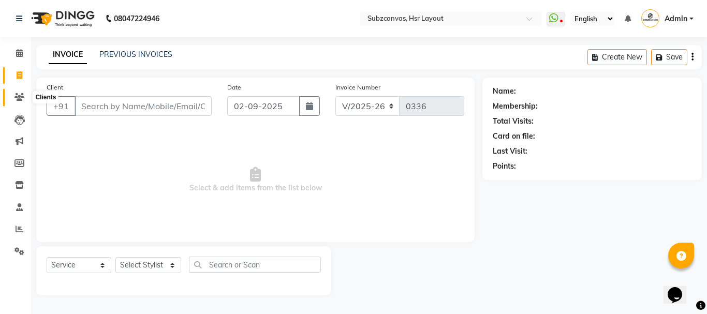
click at [23, 95] on icon at bounding box center [19, 97] width 10 height 8
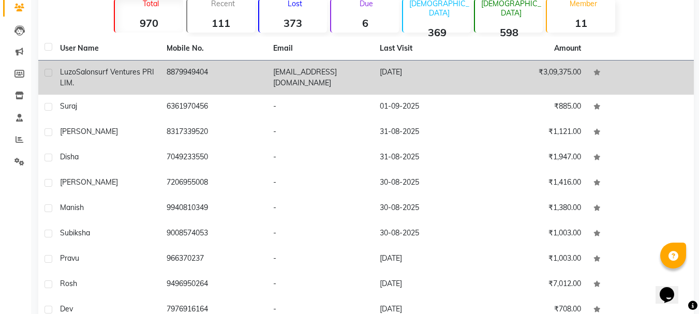
scroll to position [143, 0]
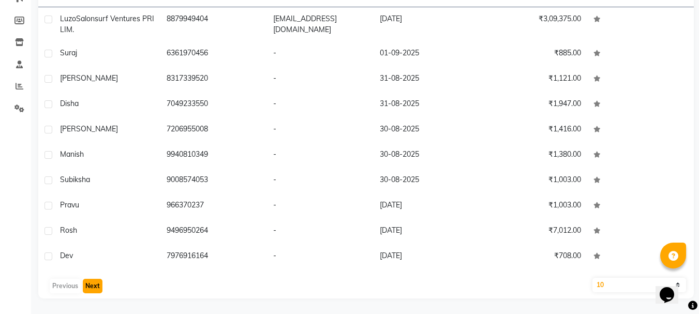
click at [89, 287] on button "Next" at bounding box center [93, 286] width 20 height 14
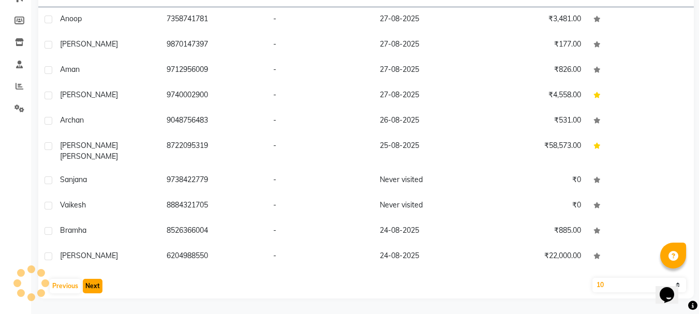
scroll to position [134, 0]
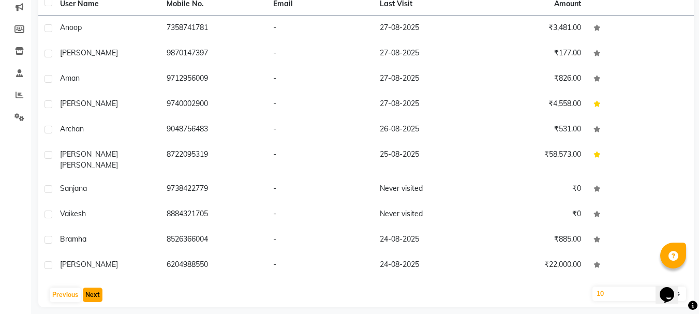
click at [89, 288] on button "Next" at bounding box center [93, 295] width 20 height 14
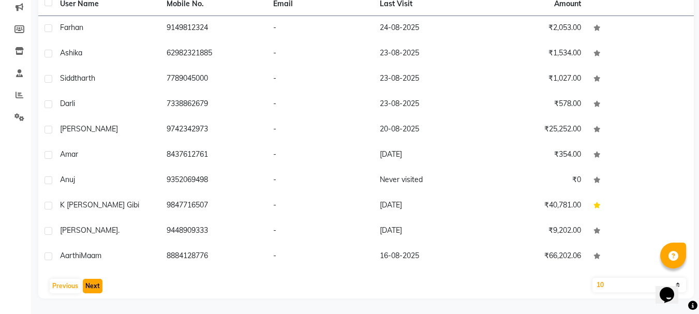
click at [97, 289] on button "Next" at bounding box center [93, 286] width 20 height 14
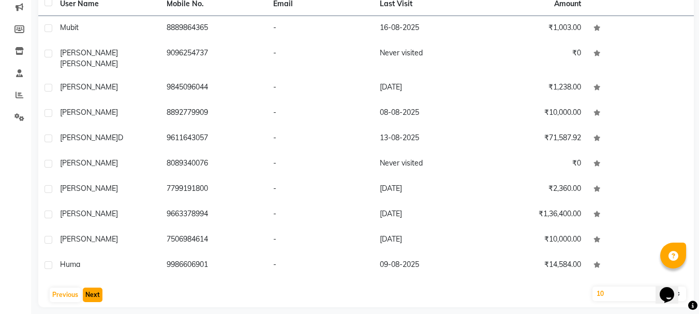
click at [97, 289] on button "Next" at bounding box center [93, 295] width 20 height 14
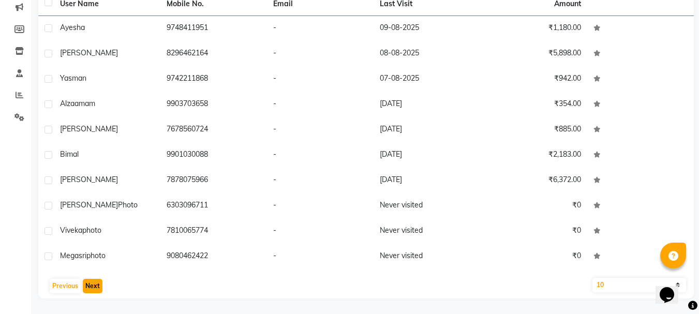
click at [97, 289] on button "Next" at bounding box center [93, 286] width 20 height 14
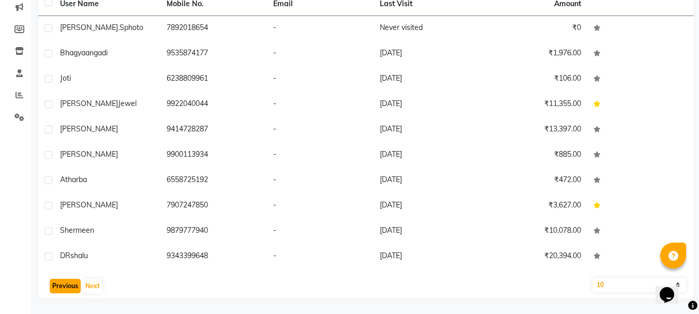
click at [69, 289] on button "Previous" at bounding box center [65, 286] width 31 height 14
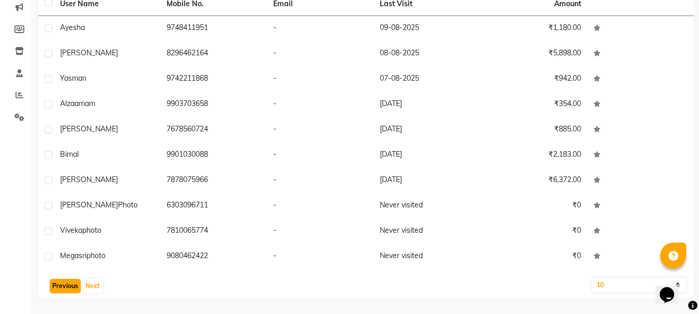
click at [69, 289] on button "Previous" at bounding box center [65, 286] width 31 height 14
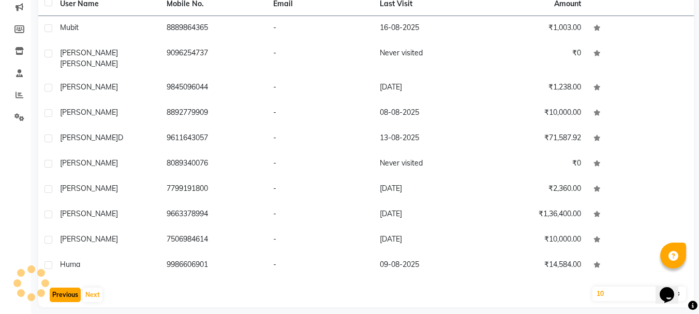
click at [69, 289] on button "Previous" at bounding box center [65, 295] width 31 height 14
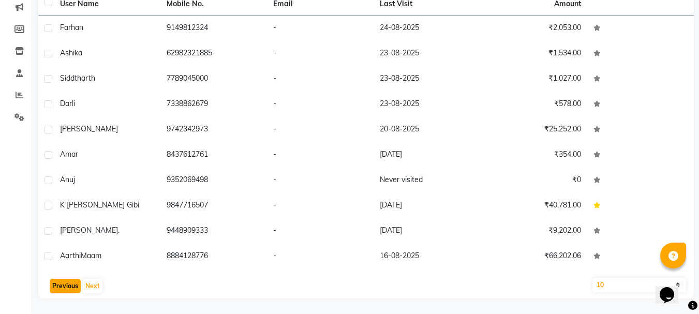
click at [69, 289] on button "Previous" at bounding box center [65, 286] width 31 height 14
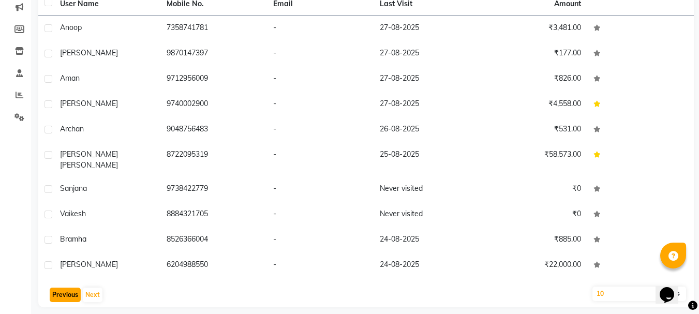
click at [55, 288] on button "Previous" at bounding box center [65, 295] width 31 height 14
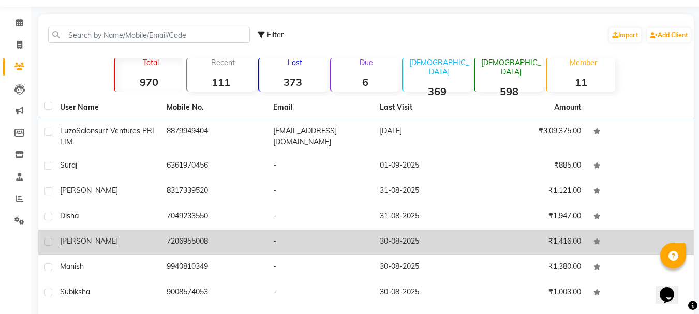
scroll to position [0, 0]
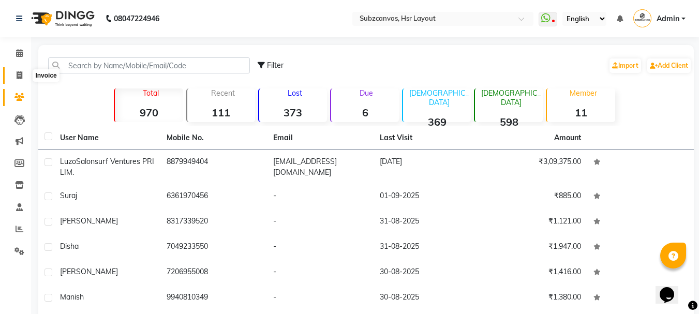
click at [17, 74] on icon at bounding box center [20, 75] width 6 height 8
select select "service"
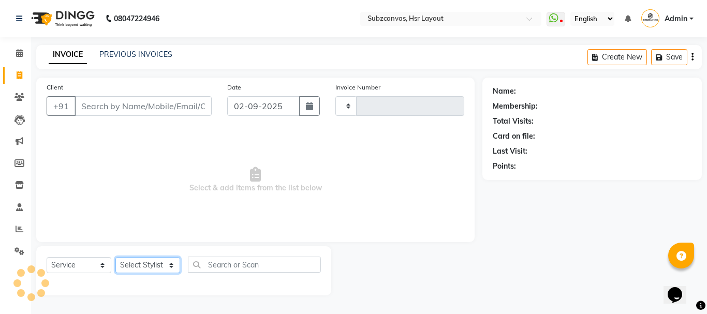
click at [171, 267] on select "Select Stylist" at bounding box center [147, 265] width 65 height 16
click at [115, 257] on select "Select Stylist" at bounding box center [147, 265] width 65 height 16
type input "0336"
select select "4894"
click at [170, 266] on select "Select Stylist" at bounding box center [147, 265] width 65 height 16
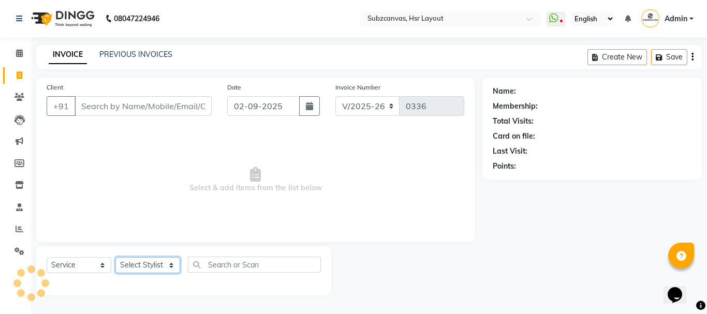
click at [115, 257] on select "Select Stylist" at bounding box center [147, 265] width 65 height 16
click at [173, 264] on select "Select Stylist [PERSON_NAME] [PERSON_NAME] [PERSON_NAME] [PERSON_NAME] [PERSON_…" at bounding box center [148, 265] width 66 height 16
click at [115, 257] on select "Select Stylist [PERSON_NAME] [PERSON_NAME] [PERSON_NAME] [PERSON_NAME] [PERSON_…" at bounding box center [148, 265] width 66 height 16
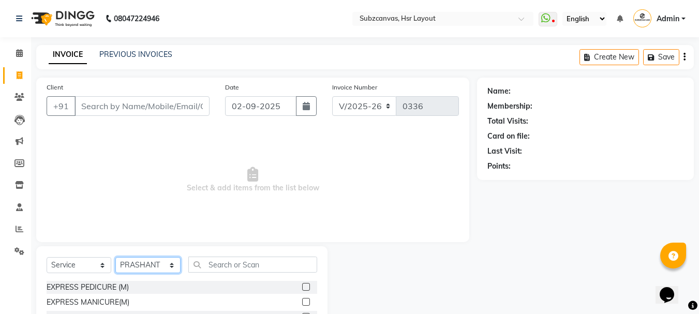
click at [171, 268] on select "Select Stylist [PERSON_NAME] [PERSON_NAME] [PERSON_NAME] [PERSON_NAME] [PERSON_…" at bounding box center [147, 265] width 65 height 16
select select "62848"
click at [115, 257] on select "Select Stylist [PERSON_NAME] [PERSON_NAME] [PERSON_NAME] [PERSON_NAME] [PERSON_…" at bounding box center [147, 265] width 65 height 16
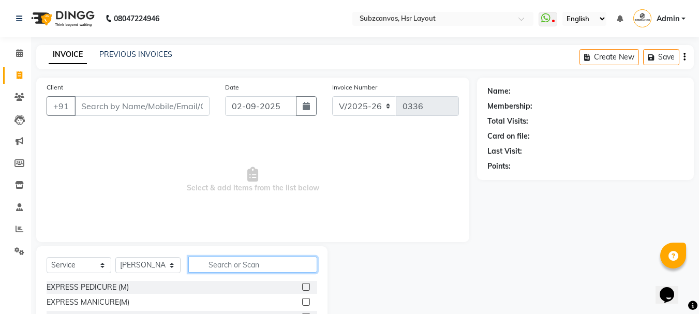
click at [223, 263] on input "text" at bounding box center [252, 265] width 129 height 16
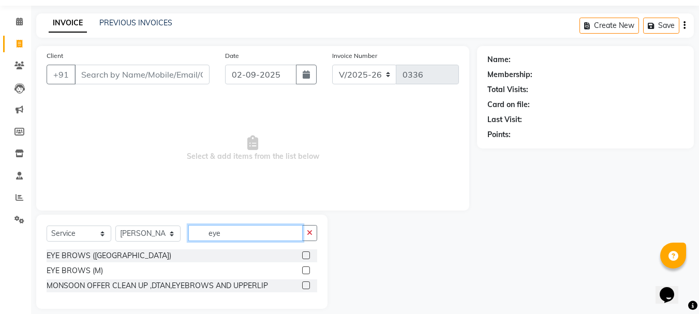
scroll to position [42, 0]
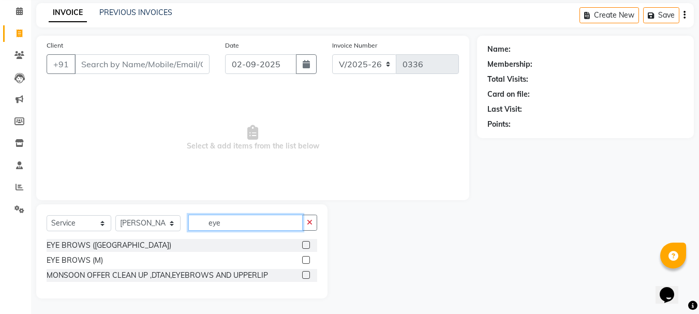
type input "eye"
click at [309, 244] on label at bounding box center [306, 245] width 8 height 8
click at [309, 244] on input "checkbox" at bounding box center [305, 245] width 7 height 7
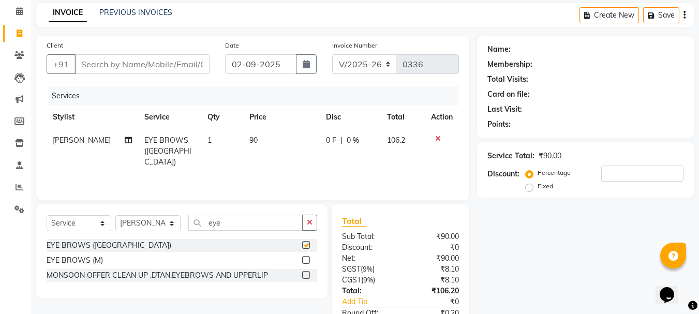
checkbox input "false"
click at [169, 221] on select "Select Stylist [PERSON_NAME] [PERSON_NAME] [PERSON_NAME] [PERSON_NAME] [PERSON_…" at bounding box center [147, 223] width 65 height 16
select select "84913"
click at [115, 215] on select "Select Stylist [PERSON_NAME] [PERSON_NAME] [PERSON_NAME] [PERSON_NAME] [PERSON_…" at bounding box center [147, 223] width 65 height 16
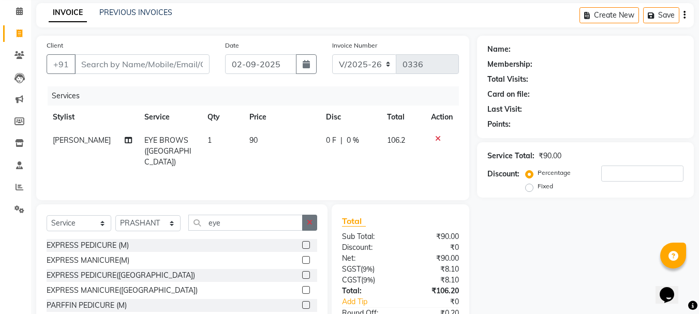
click at [305, 221] on button "button" at bounding box center [309, 223] width 15 height 16
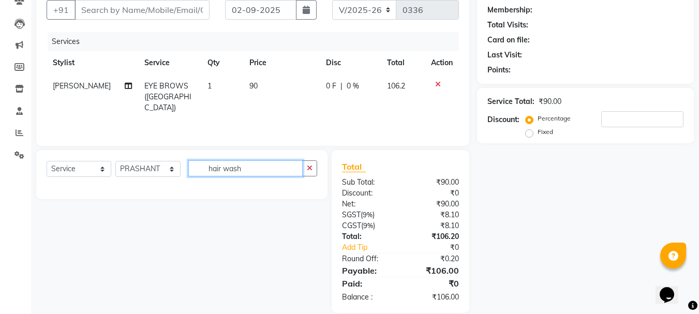
scroll to position [111, 0]
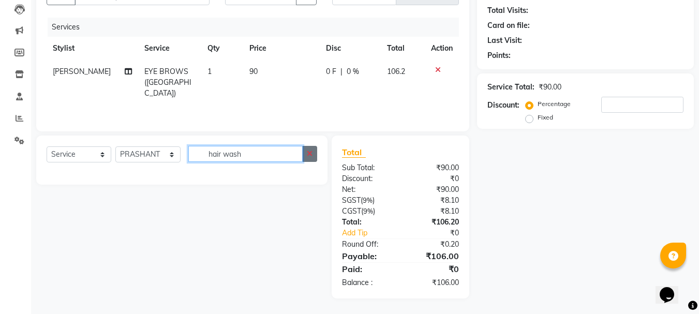
type input "hair wash"
click at [307, 155] on icon "button" at bounding box center [310, 153] width 6 height 7
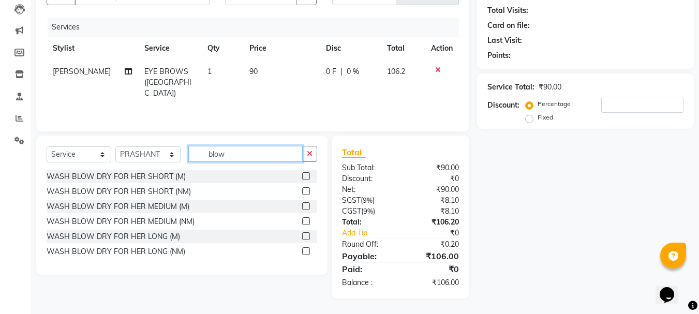
type input "blow"
click at [305, 251] on label at bounding box center [306, 251] width 8 height 8
click at [305, 251] on input "checkbox" at bounding box center [305, 251] width 7 height 7
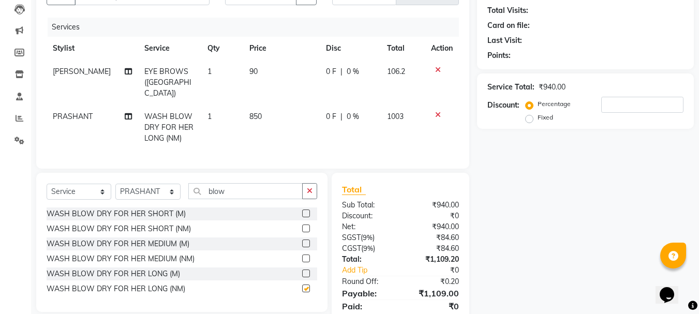
checkbox input "false"
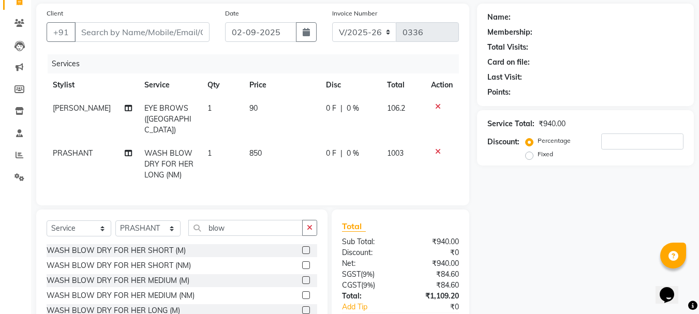
scroll to position [0, 0]
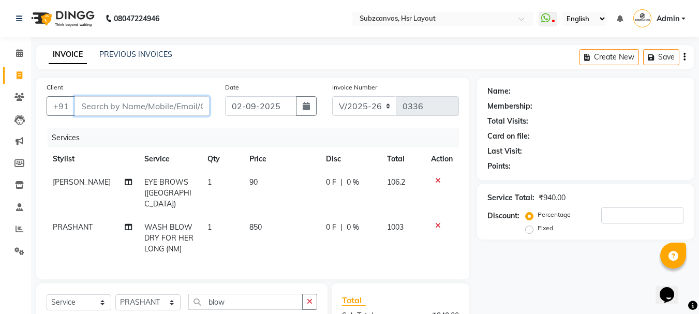
click at [143, 107] on input "Client" at bounding box center [141, 106] width 135 height 20
type input "s"
type input "0"
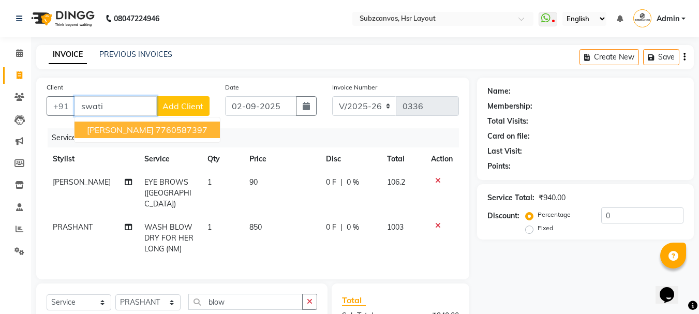
click at [129, 129] on span "[PERSON_NAME]" at bounding box center [120, 130] width 67 height 10
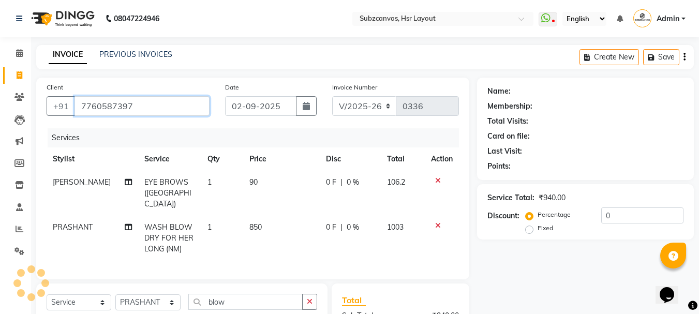
type input "7760587397"
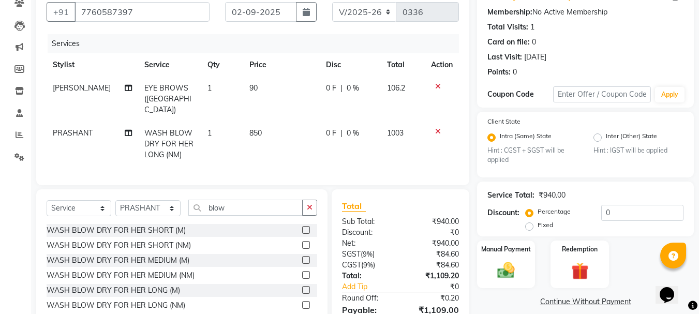
scroll to position [145, 0]
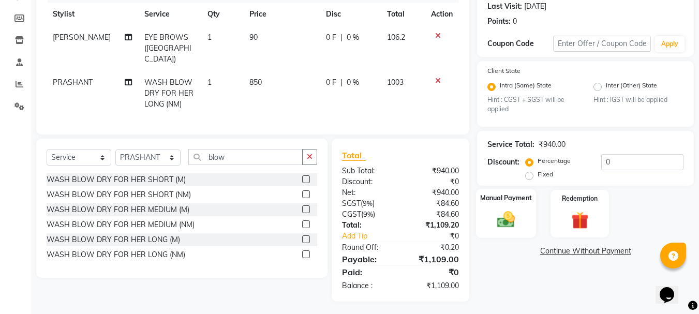
click at [515, 215] on img at bounding box center [505, 219] width 29 height 21
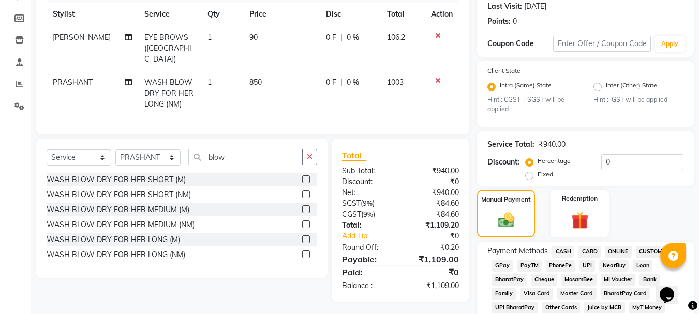
click at [620, 249] on span "ONLINE" at bounding box center [618, 252] width 27 height 12
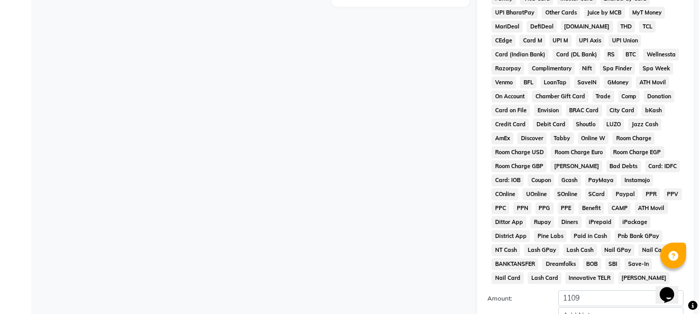
scroll to position [547, 0]
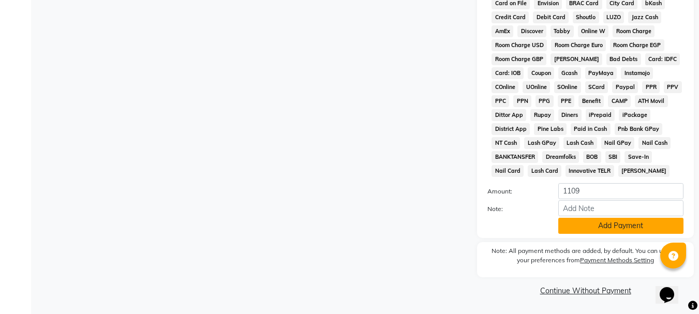
click at [607, 224] on button "Add Payment" at bounding box center [620, 226] width 125 height 16
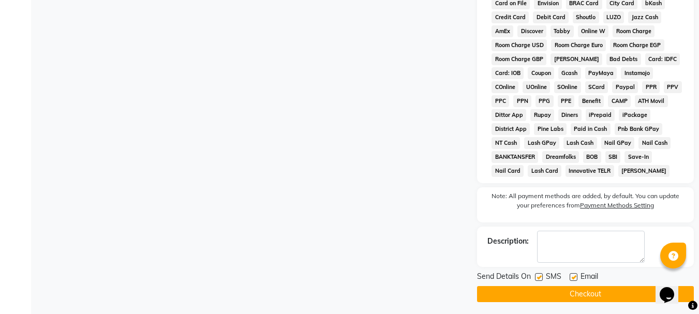
click at [583, 292] on button "Checkout" at bounding box center [585, 294] width 217 height 16
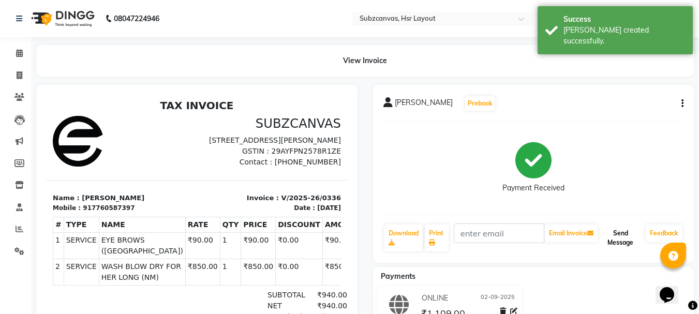
click at [618, 244] on button "Send Message" at bounding box center [620, 237] width 42 height 27
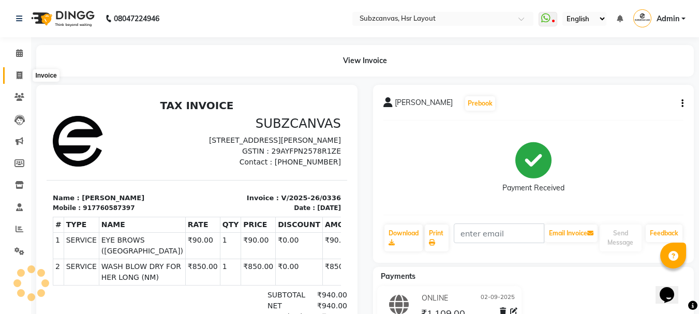
click at [18, 70] on span at bounding box center [19, 76] width 18 height 12
select select "service"
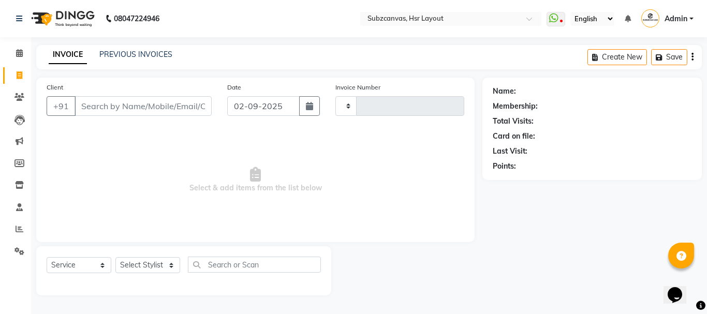
type input "0337"
select select "4894"
